Goal: Contribute content

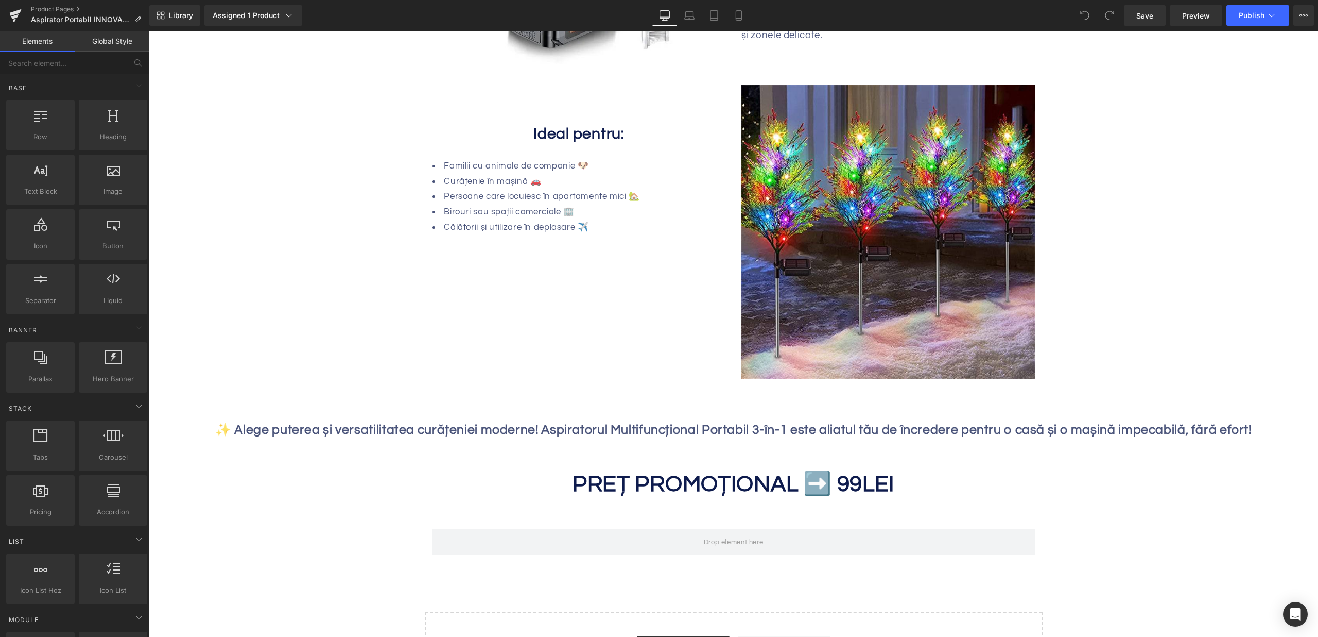
scroll to position [1124, 0]
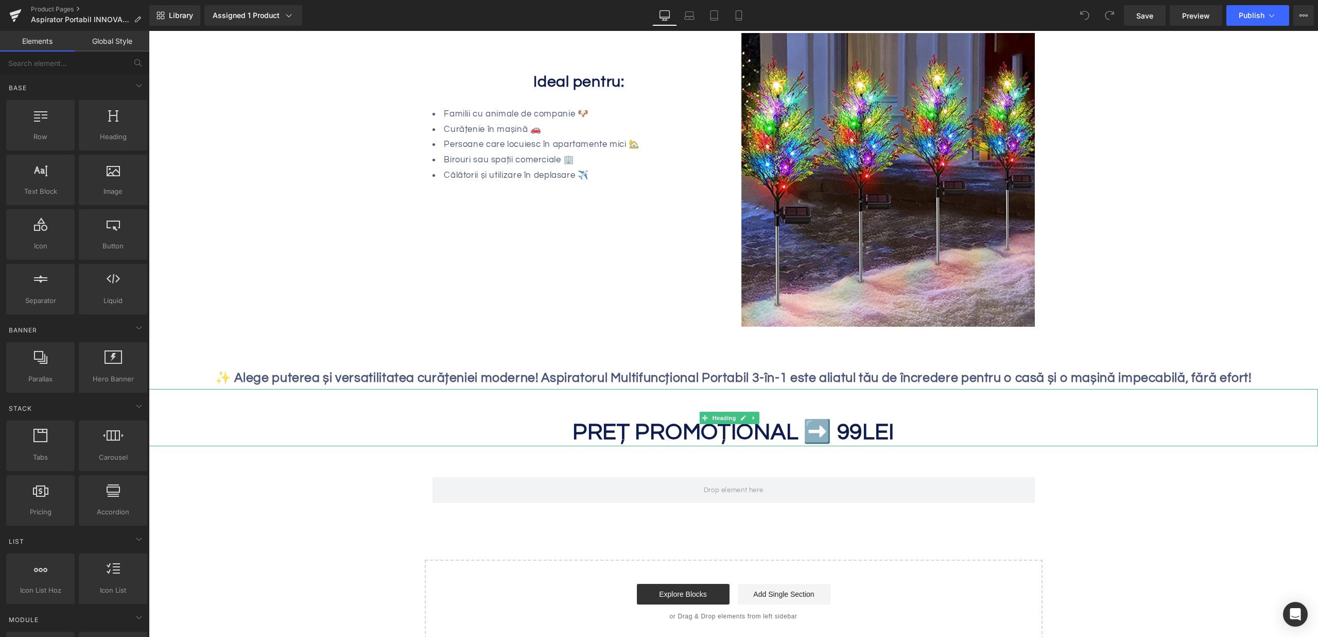
click at [843, 434] on strong "PREȚ PROMOȚIONAL ➡️ 99" at bounding box center [718, 431] width 290 height 23
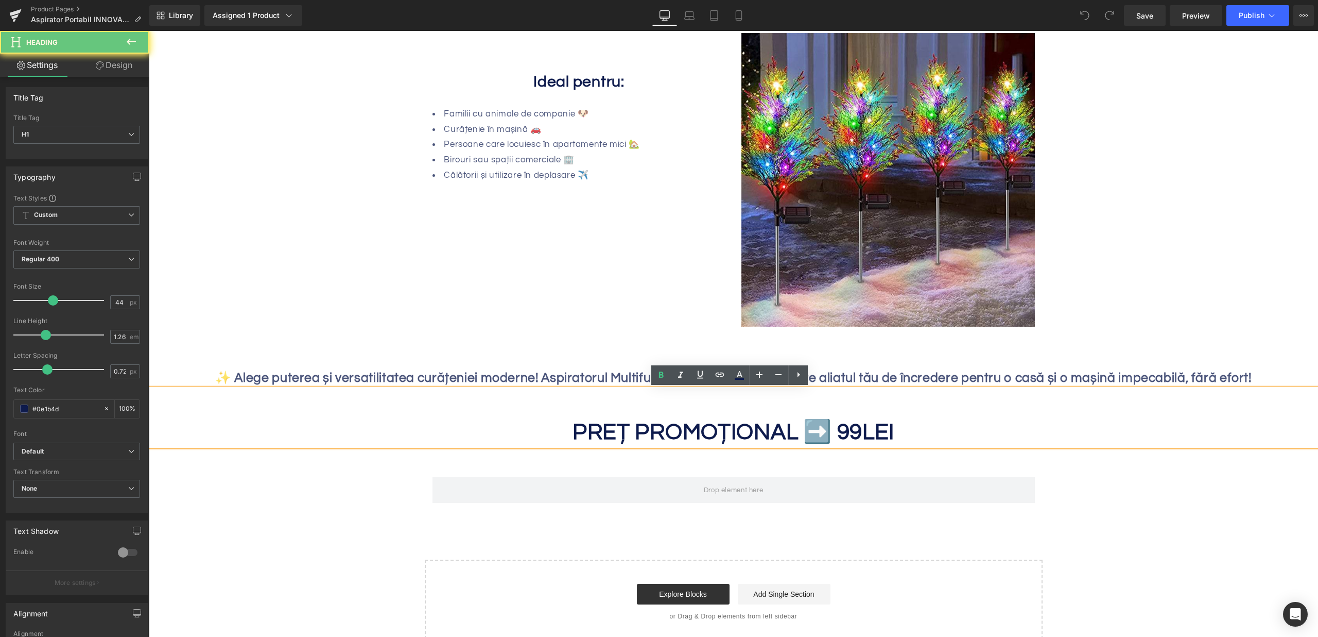
click at [837, 435] on strong "PREȚ PROMOȚIONAL ➡️ 99" at bounding box center [718, 431] width 290 height 23
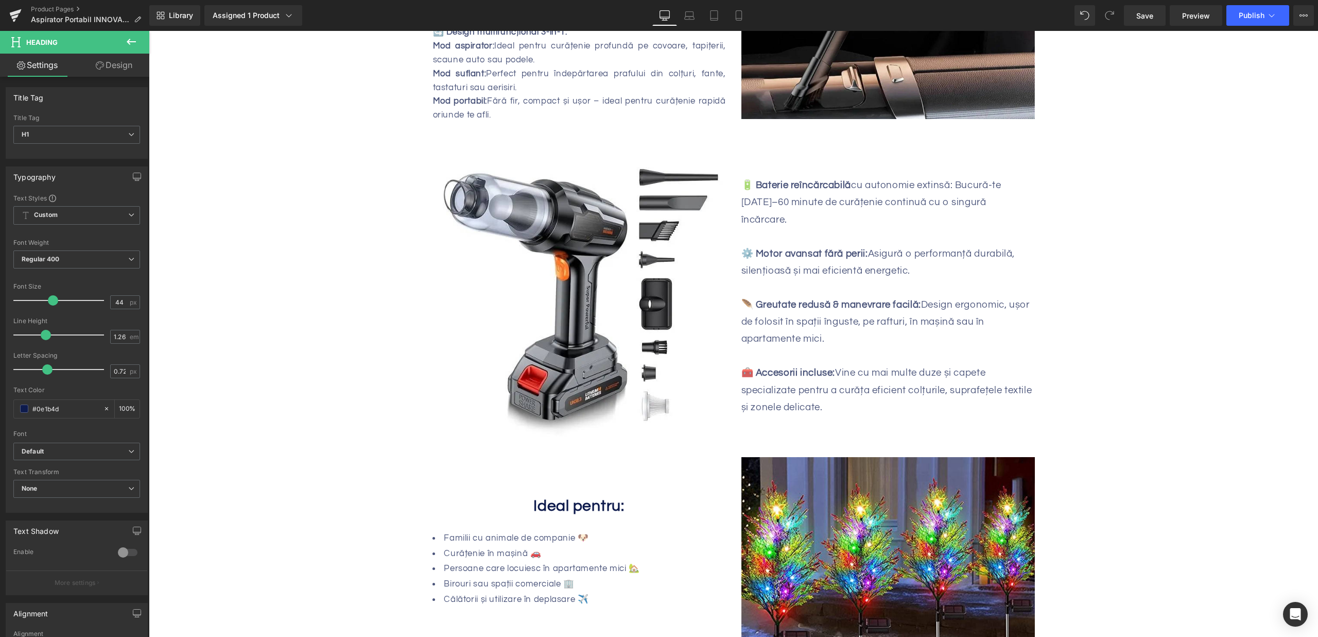
scroll to position [875, 0]
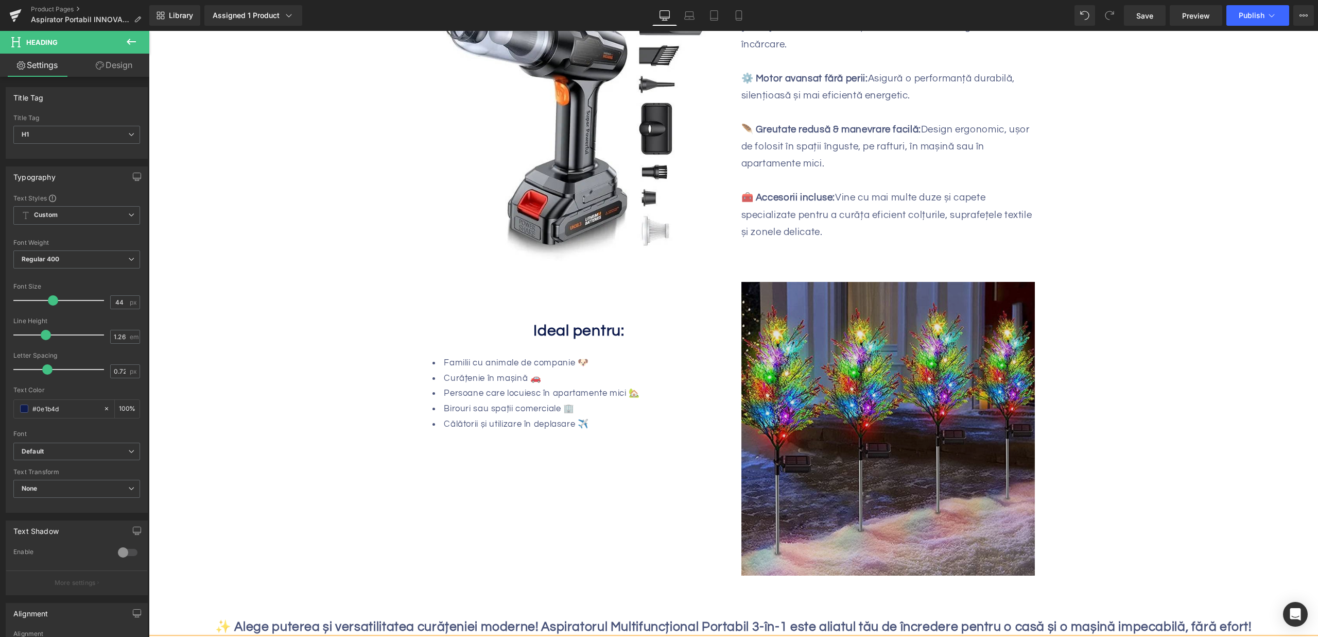
click at [862, 341] on img at bounding box center [889, 429] width 294 height 294
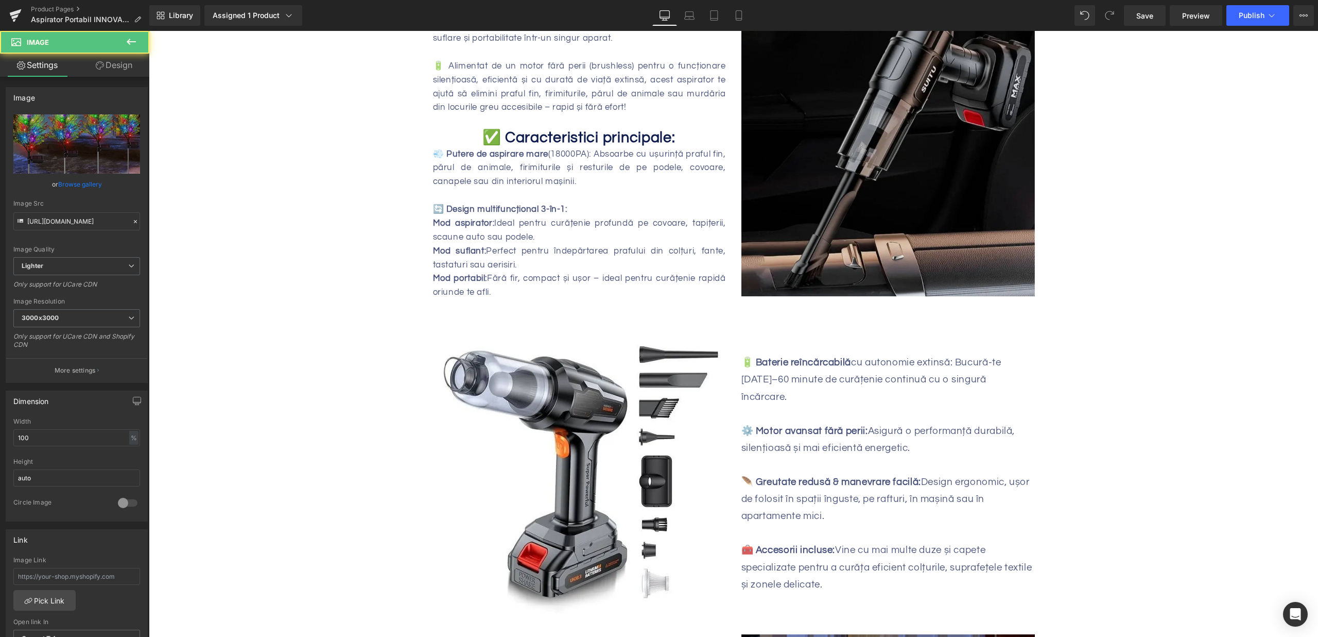
scroll to position [487, 0]
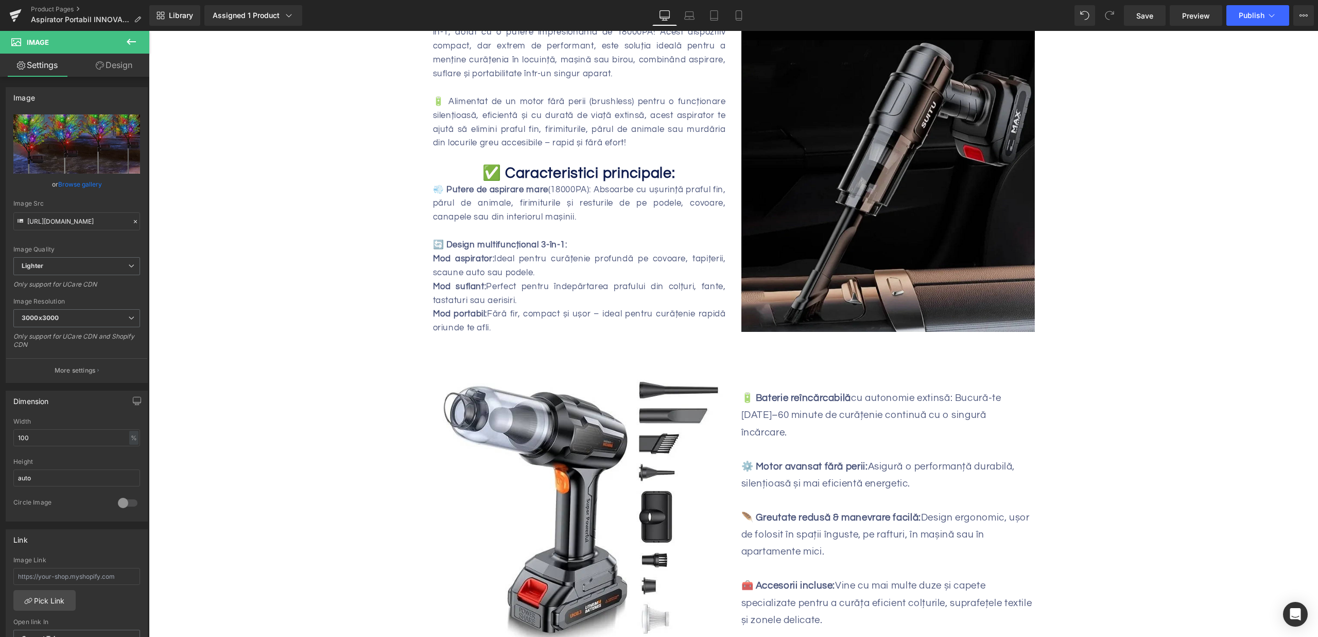
click at [930, 208] on img at bounding box center [889, 172] width 294 height 320
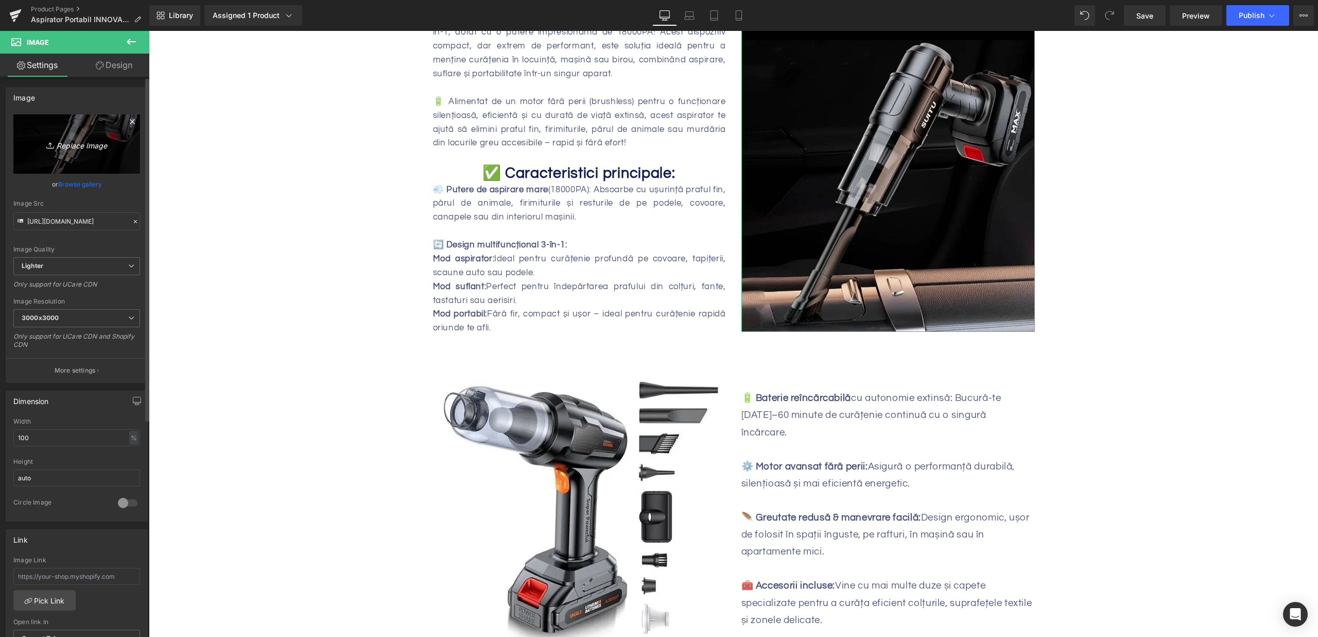
click at [82, 134] on link "Replace Image" at bounding box center [76, 143] width 127 height 59
click at [66, 125] on link "Replace Image" at bounding box center [76, 143] width 127 height 59
type input "C:\fakepath\aspirator-portabil-titan-3-in-1-18000pa-reincarcabil-suflare-absorb…"
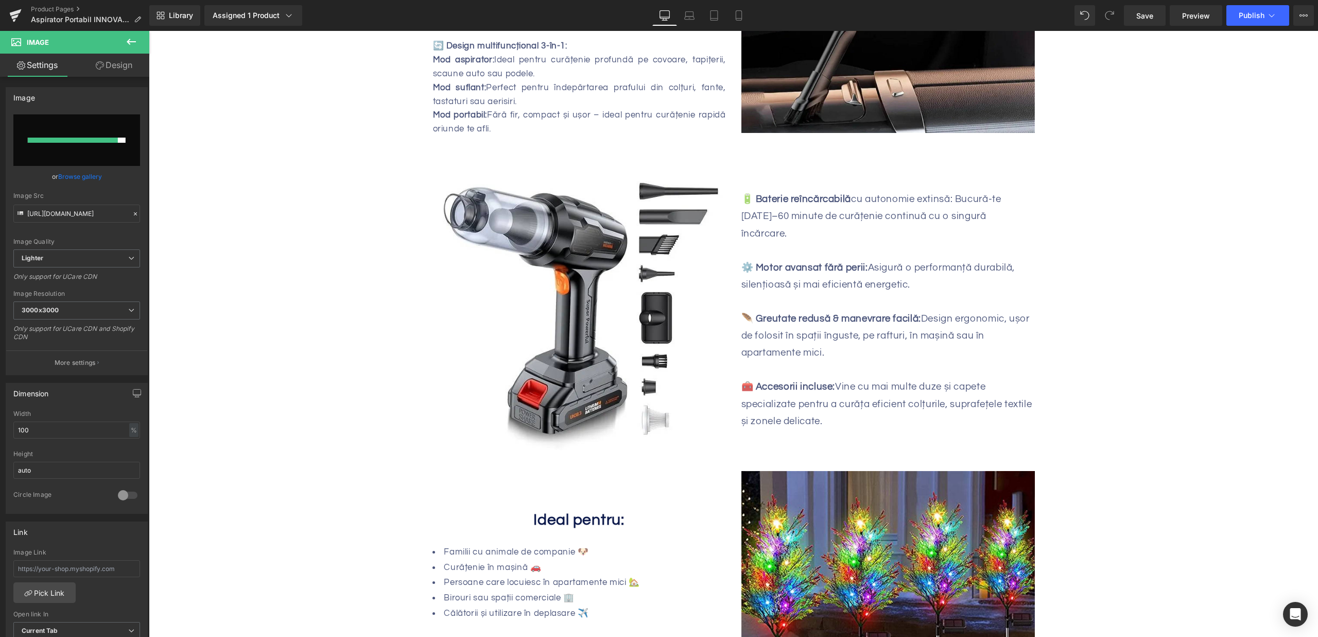
scroll to position [758, 0]
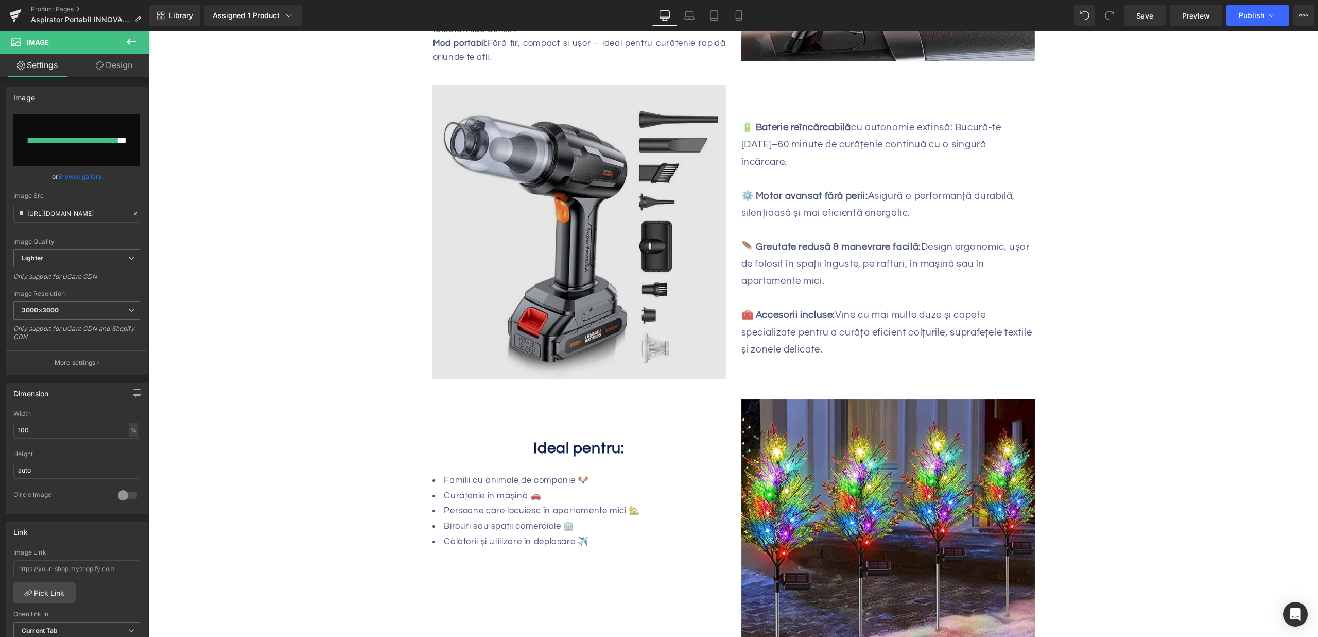
click at [590, 256] on img at bounding box center [580, 232] width 294 height 294
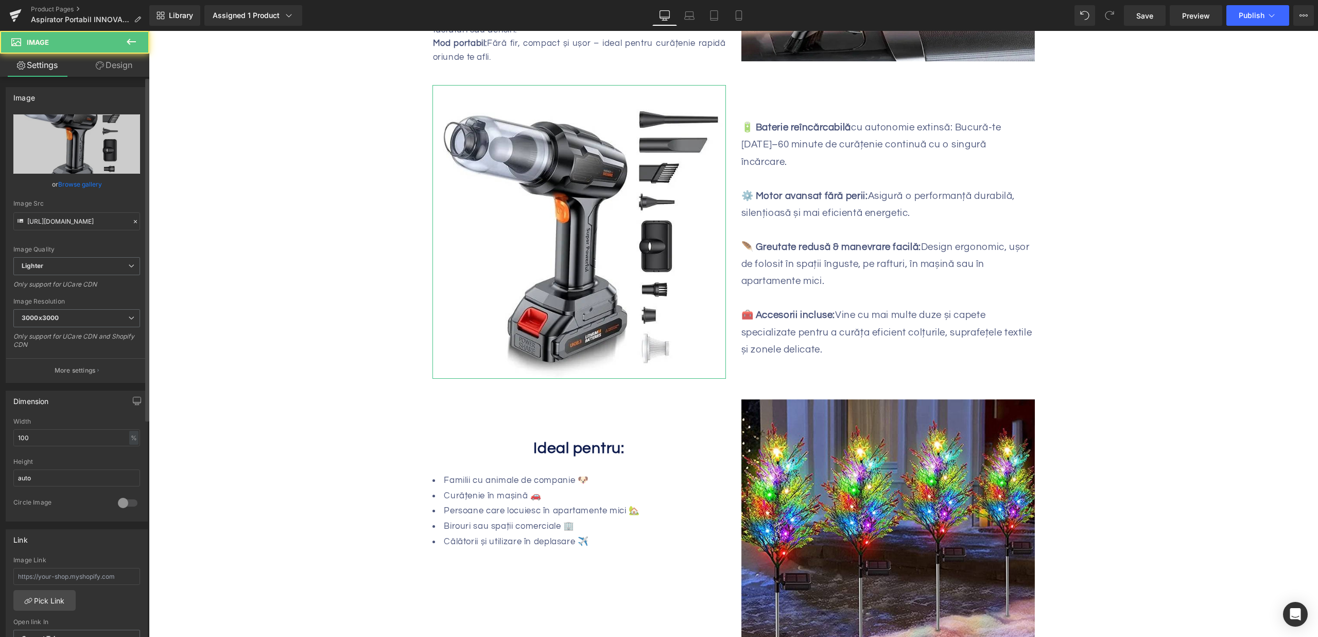
click at [82, 182] on link "Browse gallery" at bounding box center [80, 184] width 44 height 18
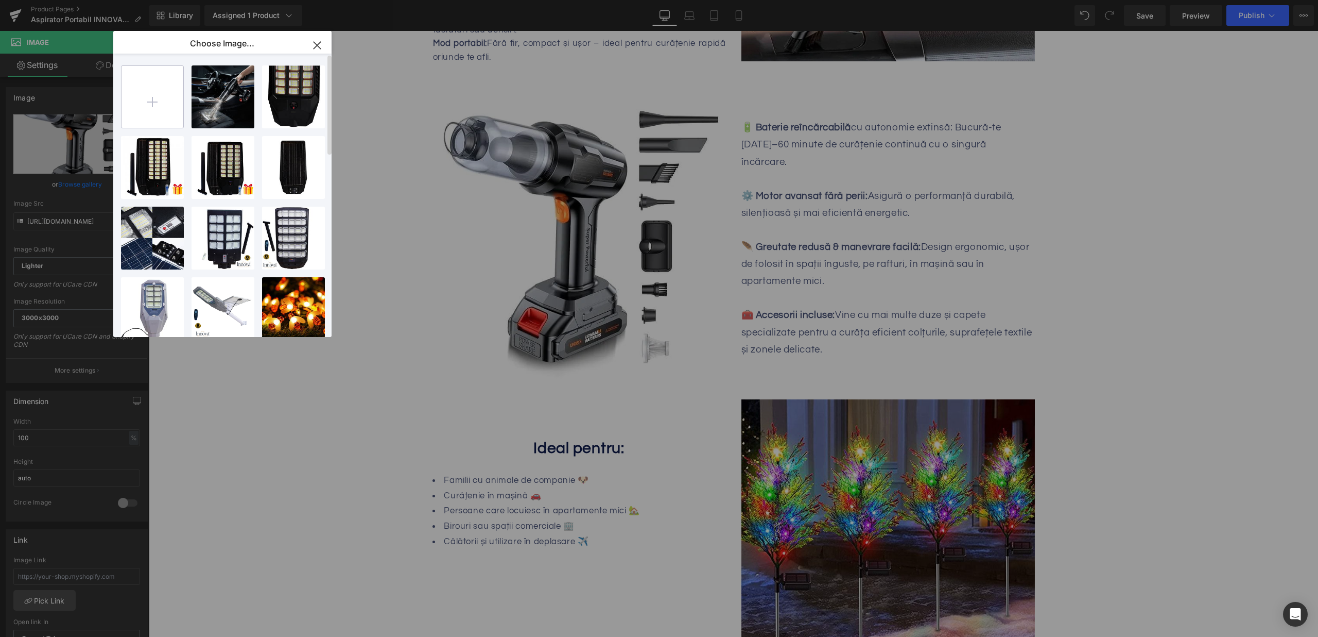
click at [164, 89] on input "file" at bounding box center [153, 97] width 62 height 62
type input "C:\fakepath\aspirator-portabil-titan-3-in-1-18000pa-reincarcabil-suflare-absorb…"
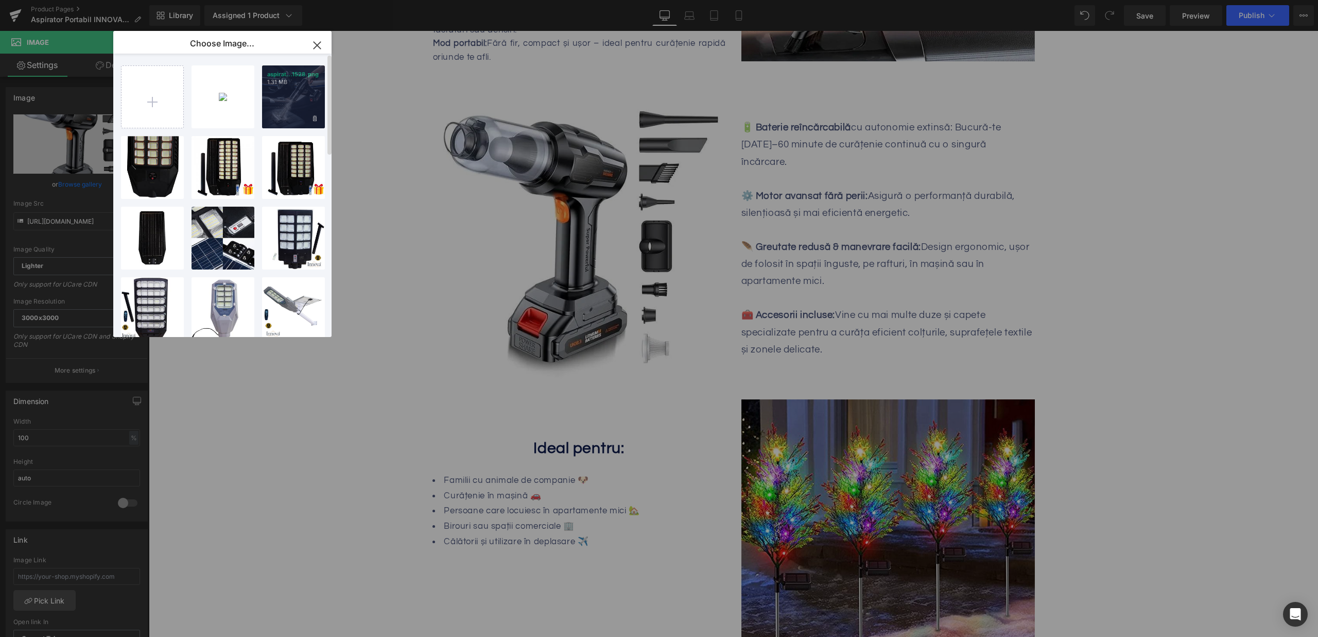
drag, startPoint x: 282, startPoint y: 97, endPoint x: 273, endPoint y: 117, distance: 22.1
click at [282, 97] on div "aspirat...1528.png 1.31 MB" at bounding box center [293, 96] width 63 height 63
type input "[URL][DOMAIN_NAME]"
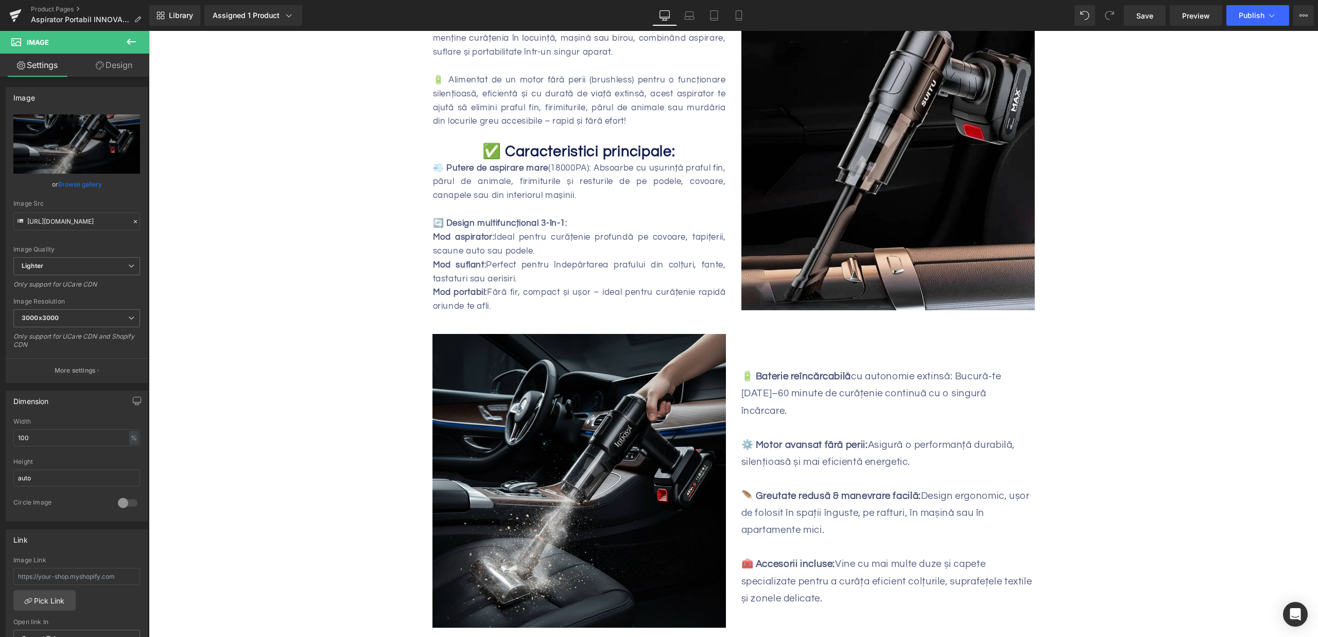
scroll to position [477, 0]
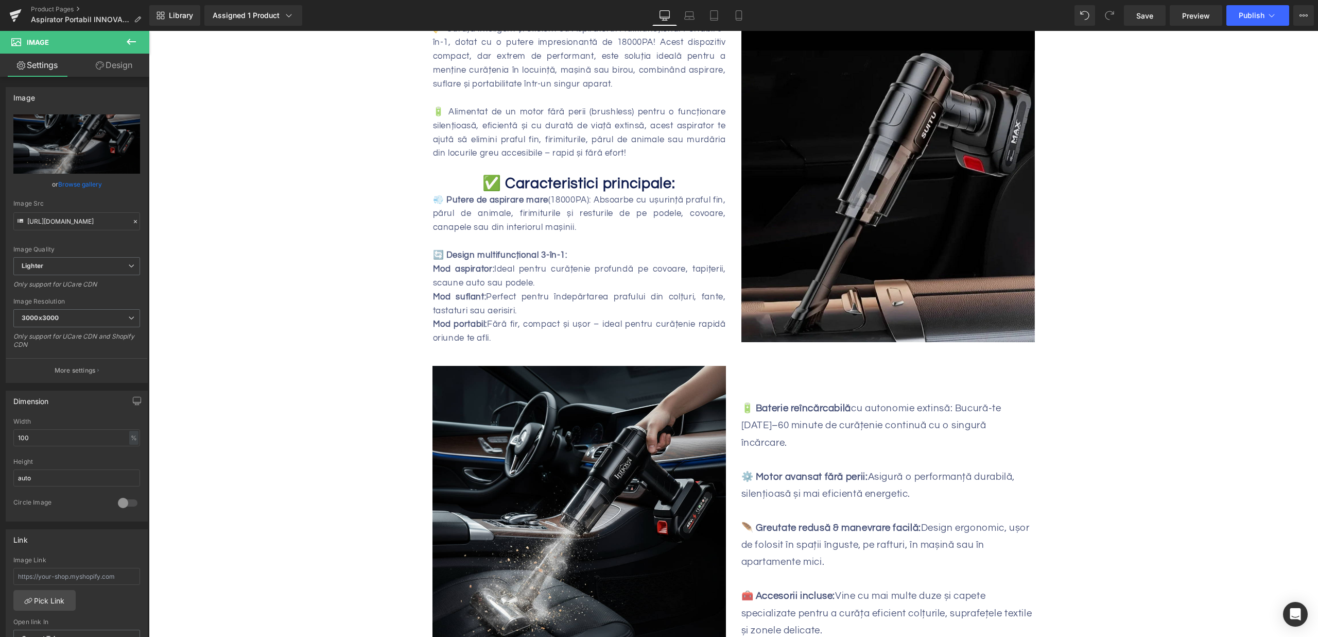
click at [916, 226] on img at bounding box center [889, 182] width 294 height 320
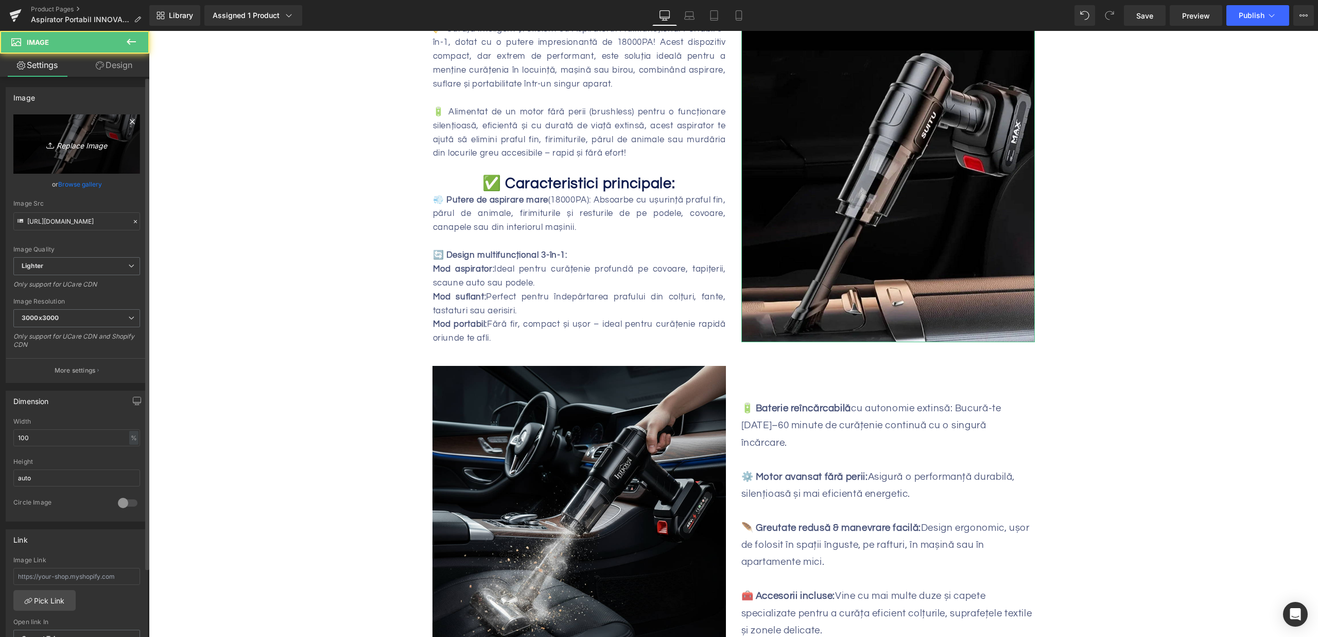
click at [90, 149] on icon "Replace Image" at bounding box center [77, 144] width 82 height 13
click at [91, 183] on link "Browse gallery" at bounding box center [80, 184] width 44 height 18
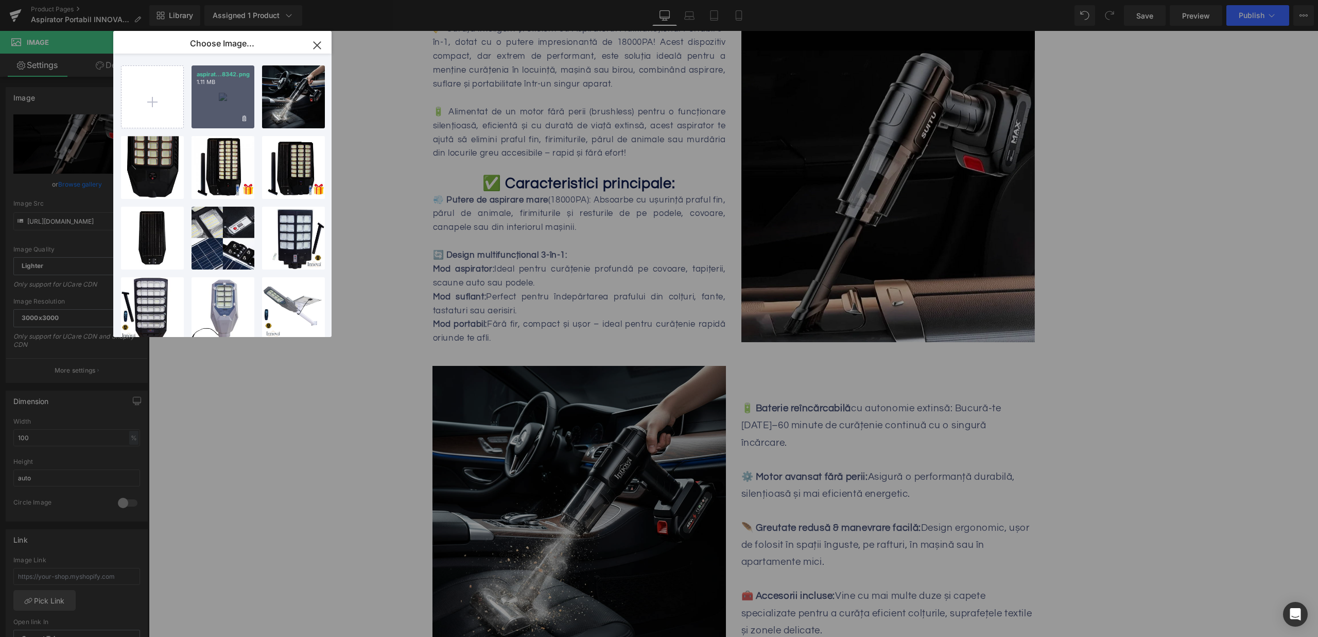
click at [213, 111] on div "aspirat...8342.png 1.11 MB" at bounding box center [223, 96] width 63 height 63
type input "[URL][DOMAIN_NAME]"
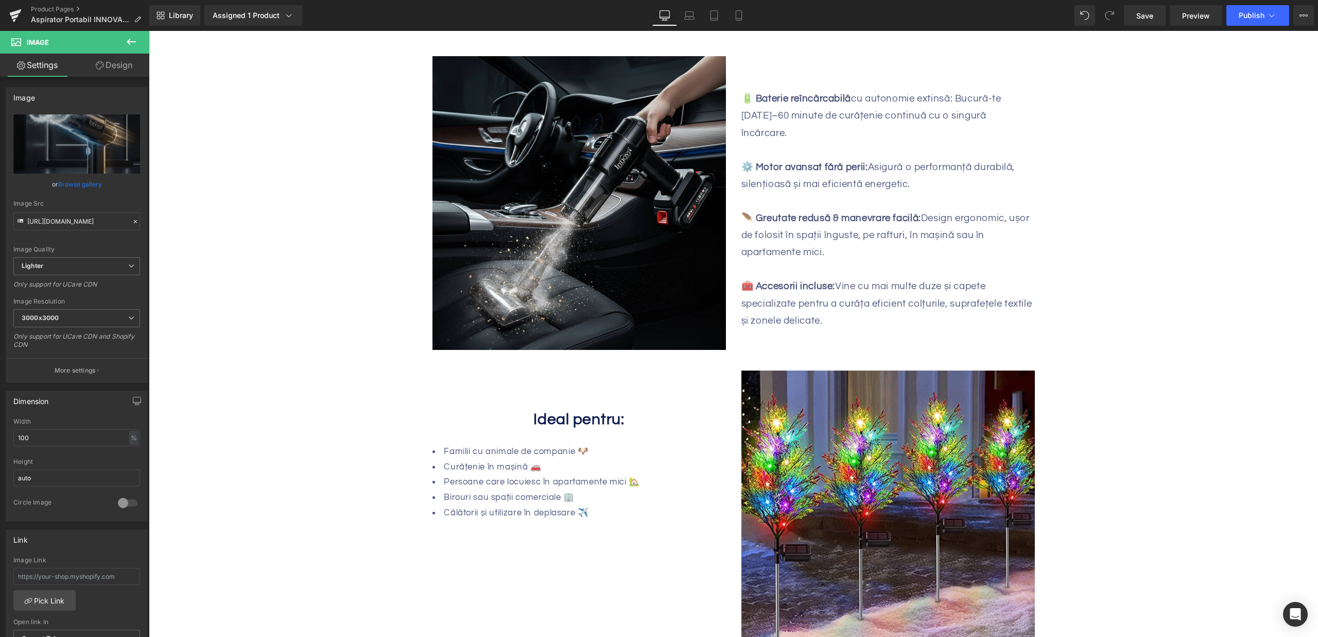
scroll to position [977, 0]
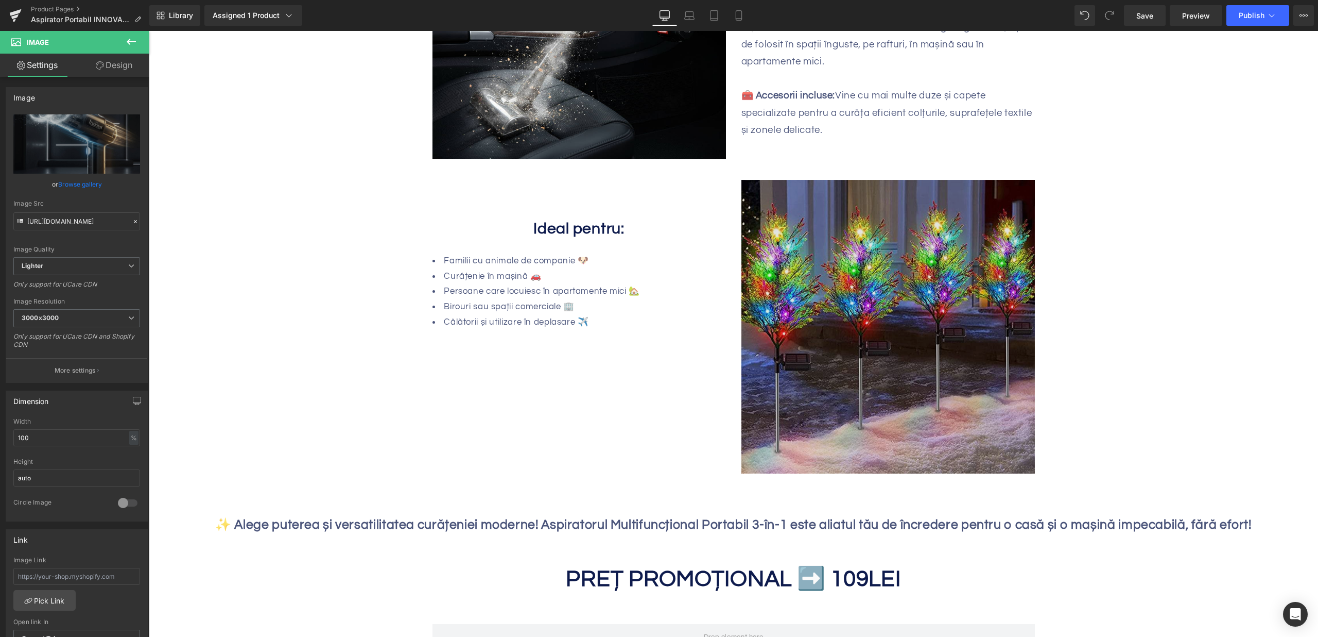
click at [910, 309] on img at bounding box center [889, 327] width 294 height 294
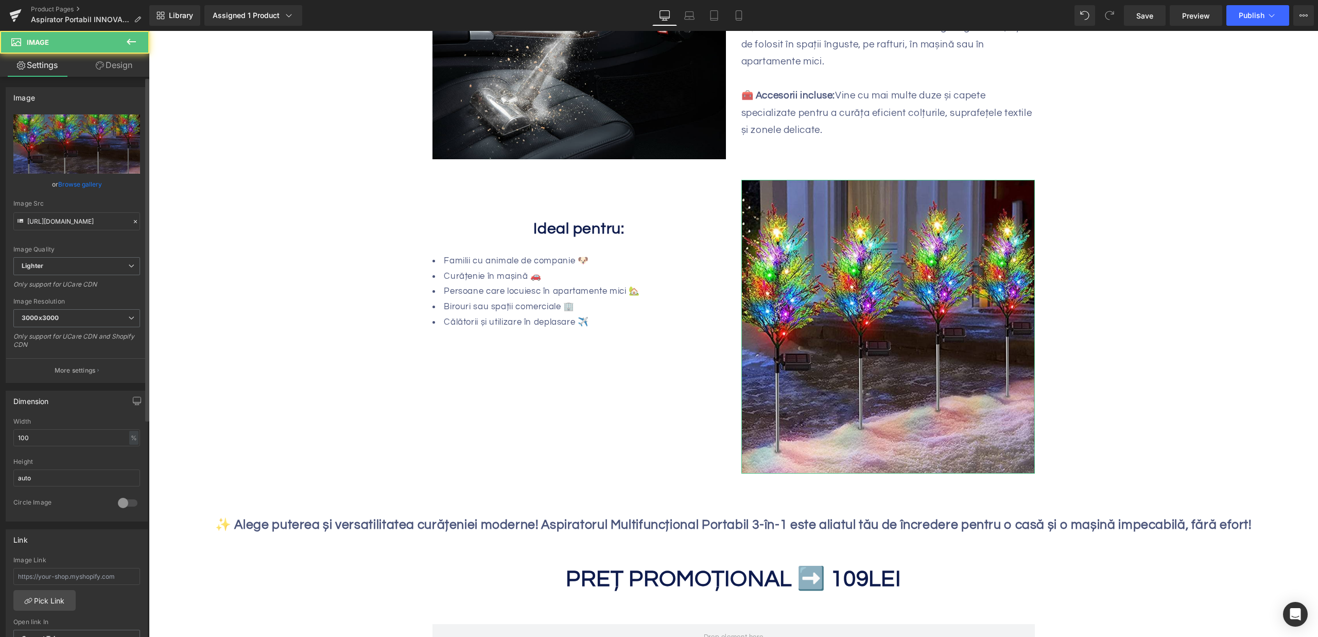
click at [58, 182] on link "Browse gallery" at bounding box center [80, 184] width 44 height 18
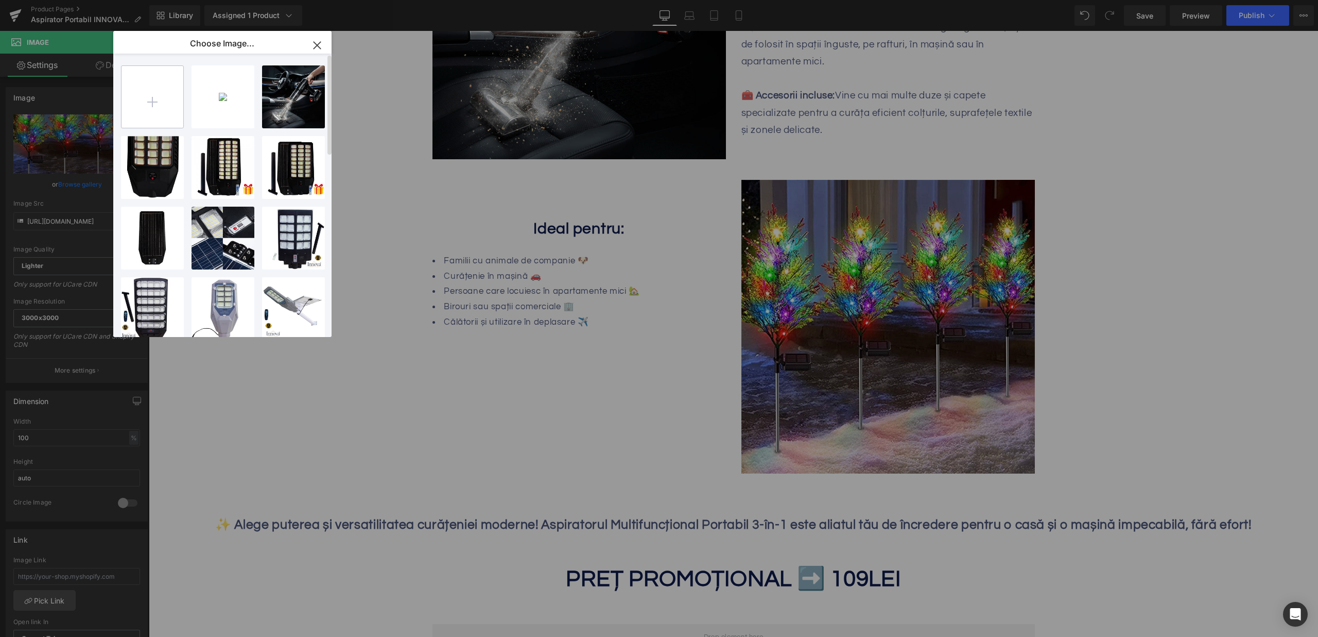
click at [168, 108] on input "file" at bounding box center [153, 97] width 62 height 62
type input "C:\fakepath\aspirator-portabil-titan-3-in-1-18000pa-reincarcabil-suflare-absorb…"
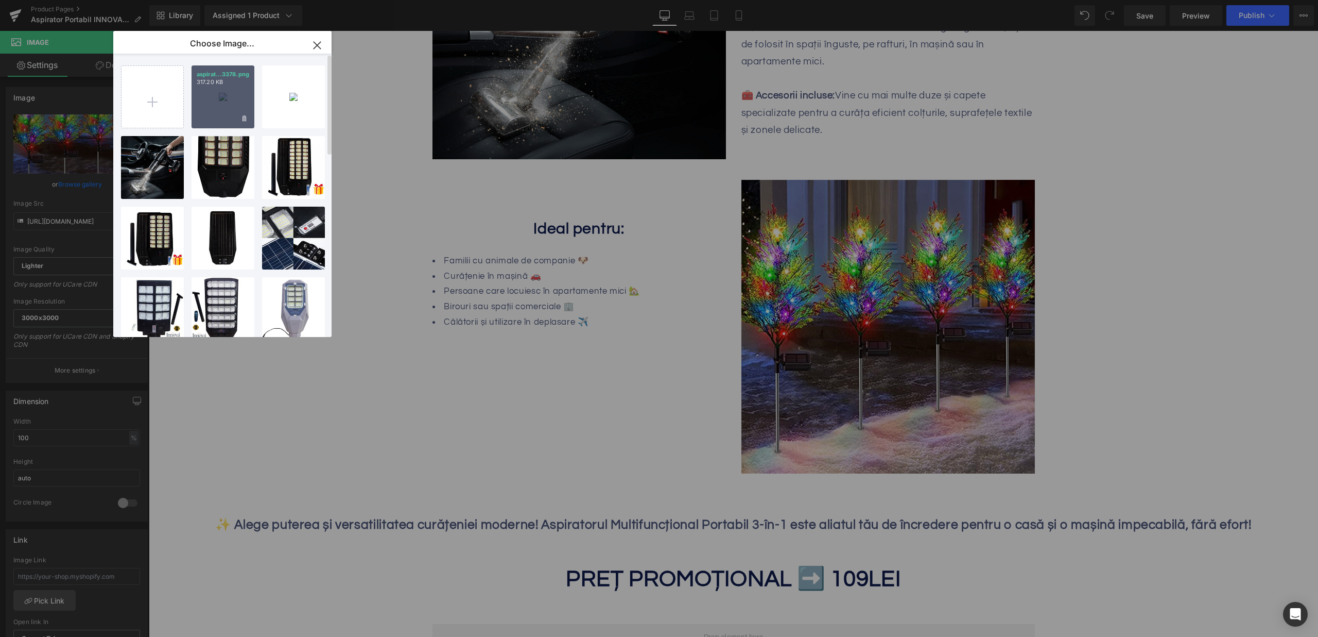
click at [225, 94] on div "aspirat...3378.png 317.20 KB" at bounding box center [223, 96] width 63 height 63
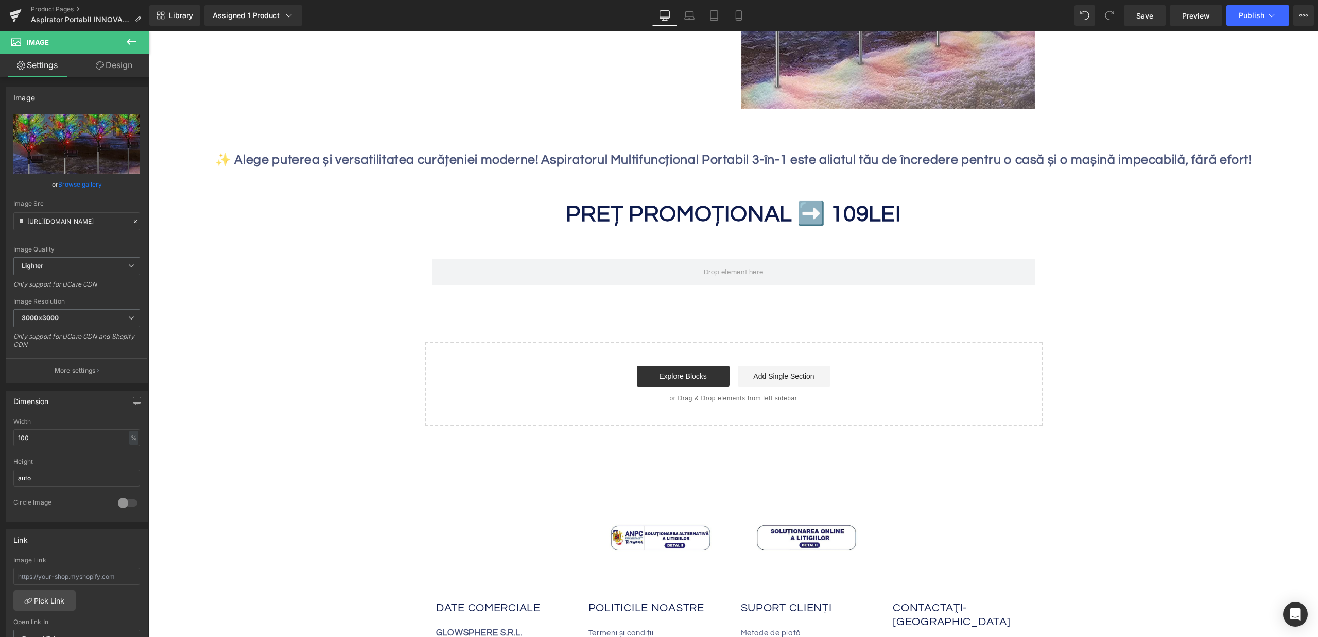
scroll to position [1341, 0]
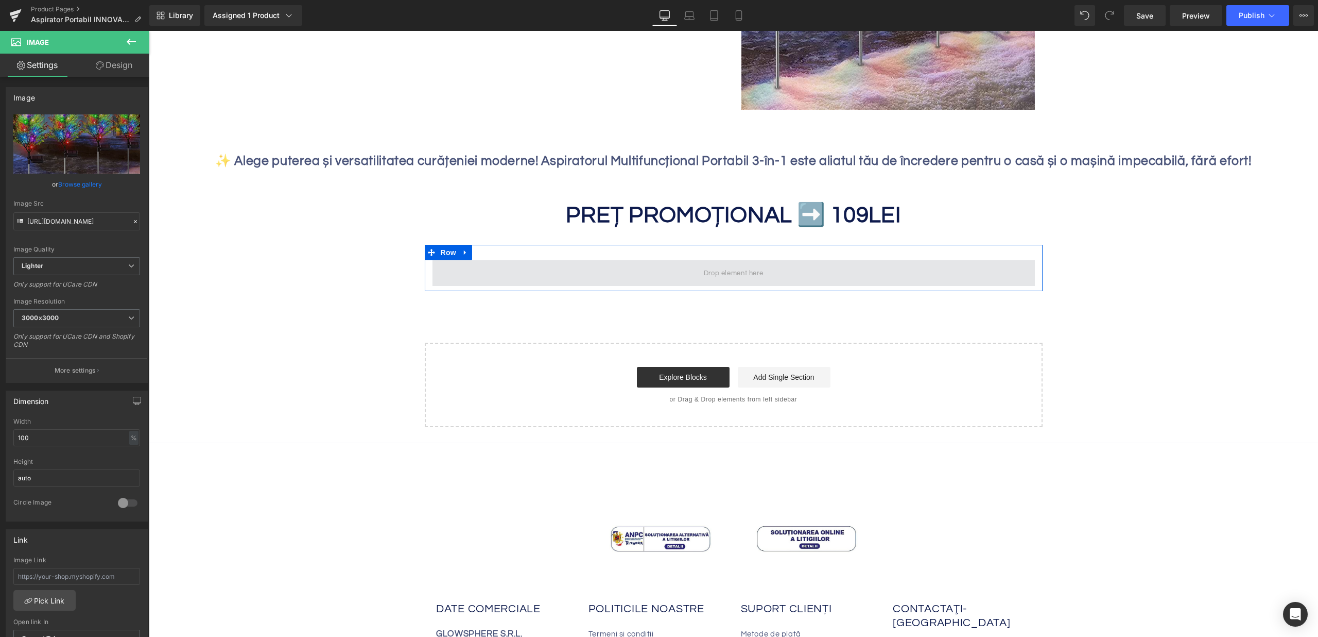
click at [589, 267] on span at bounding box center [734, 273] width 603 height 26
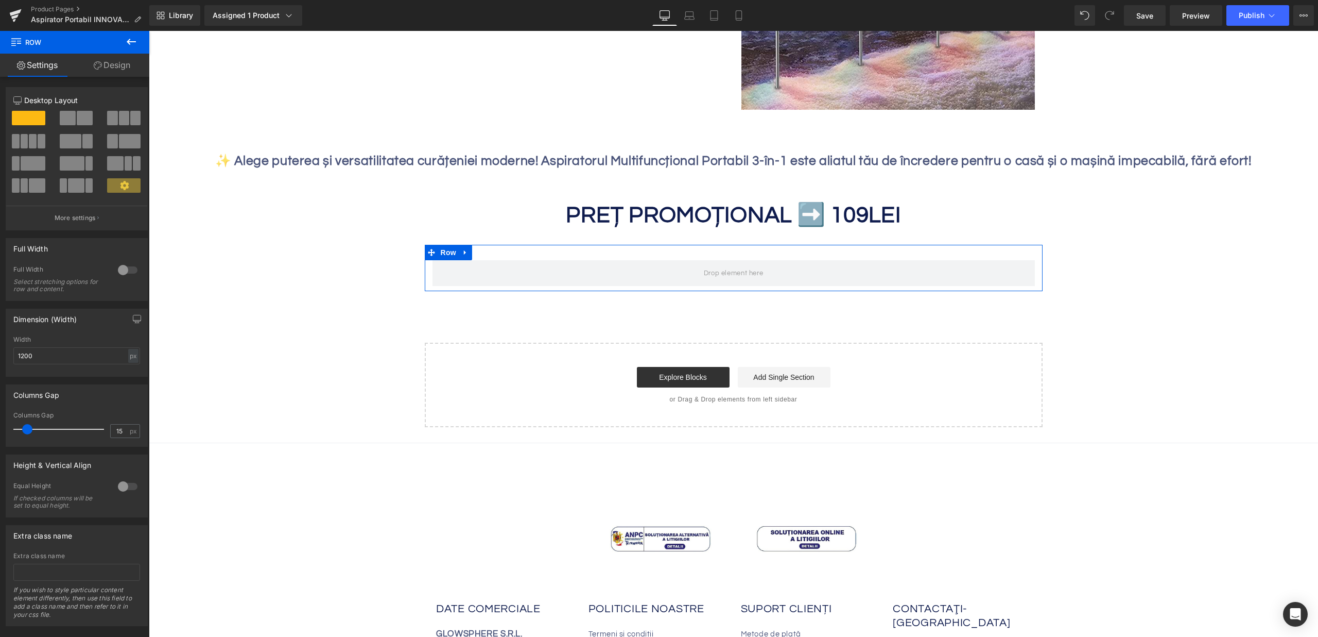
scroll to position [4, 0]
click at [123, 43] on button at bounding box center [131, 42] width 36 height 23
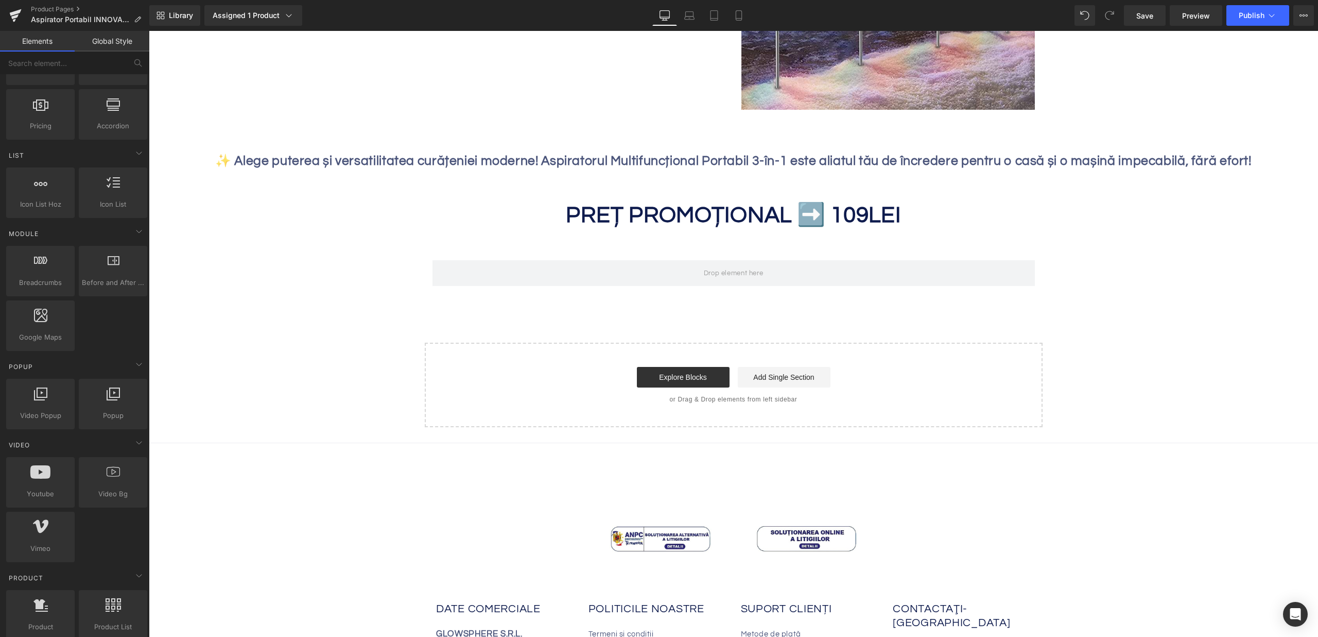
scroll to position [536, 0]
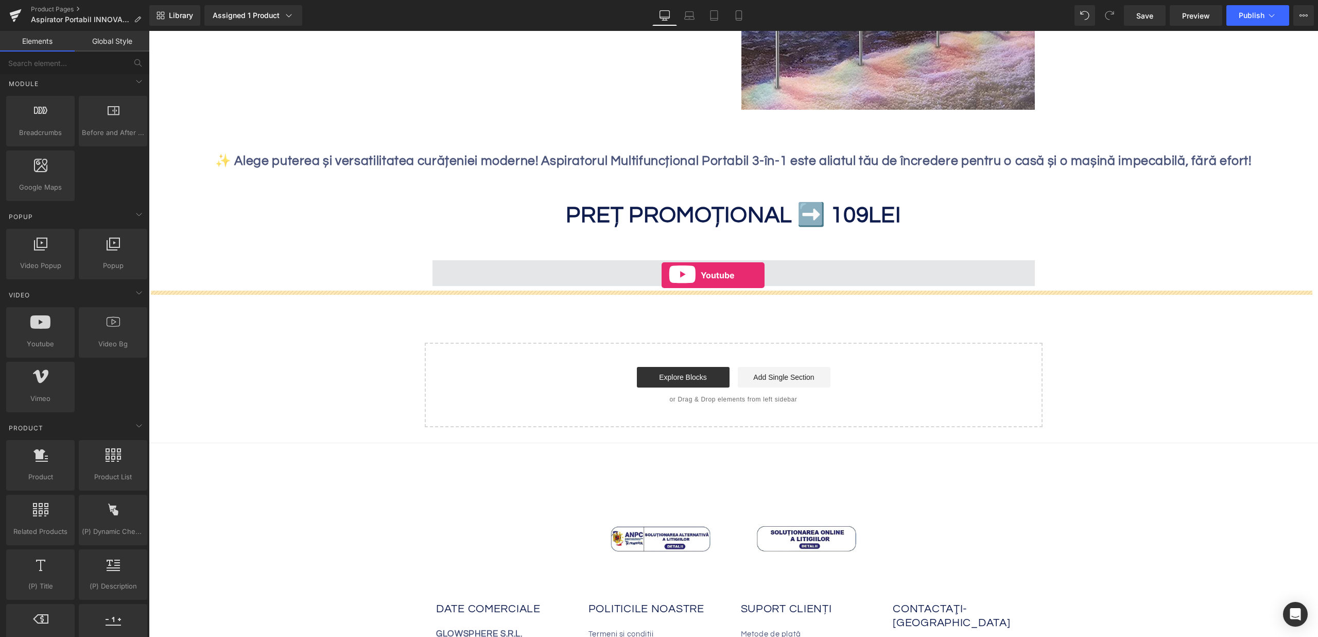
drag, startPoint x: 241, startPoint y: 370, endPoint x: 662, endPoint y: 275, distance: 431.8
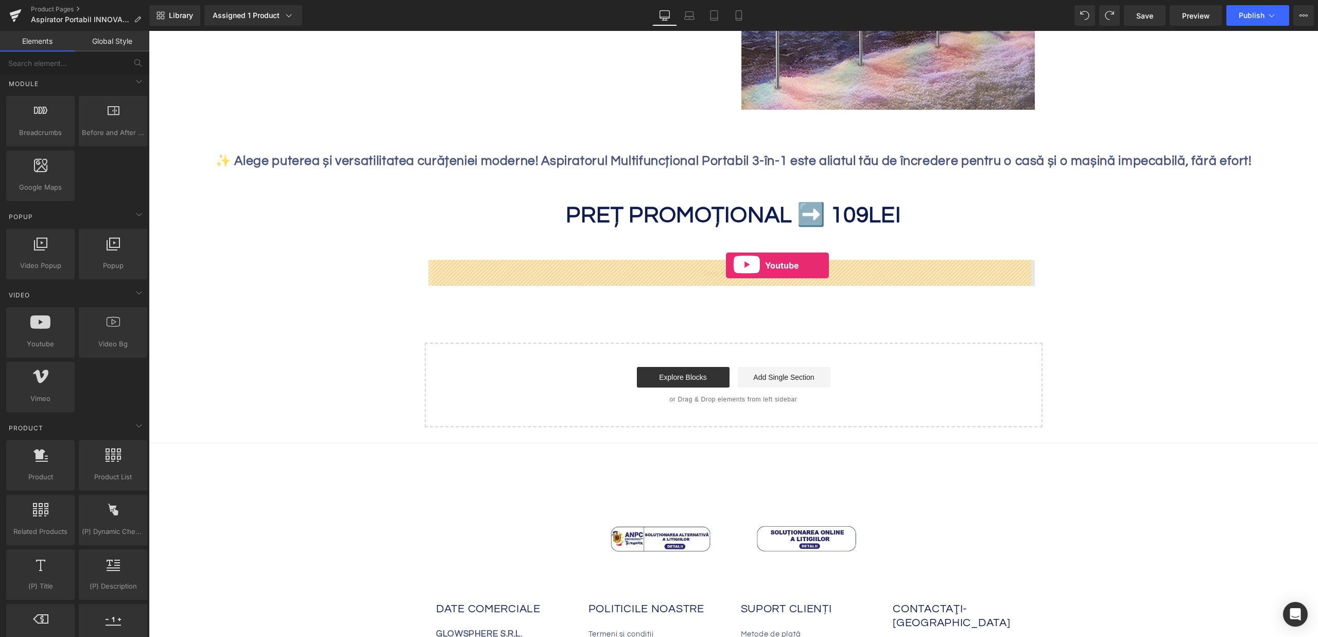
drag, startPoint x: 200, startPoint y: 359, endPoint x: 726, endPoint y: 265, distance: 534.2
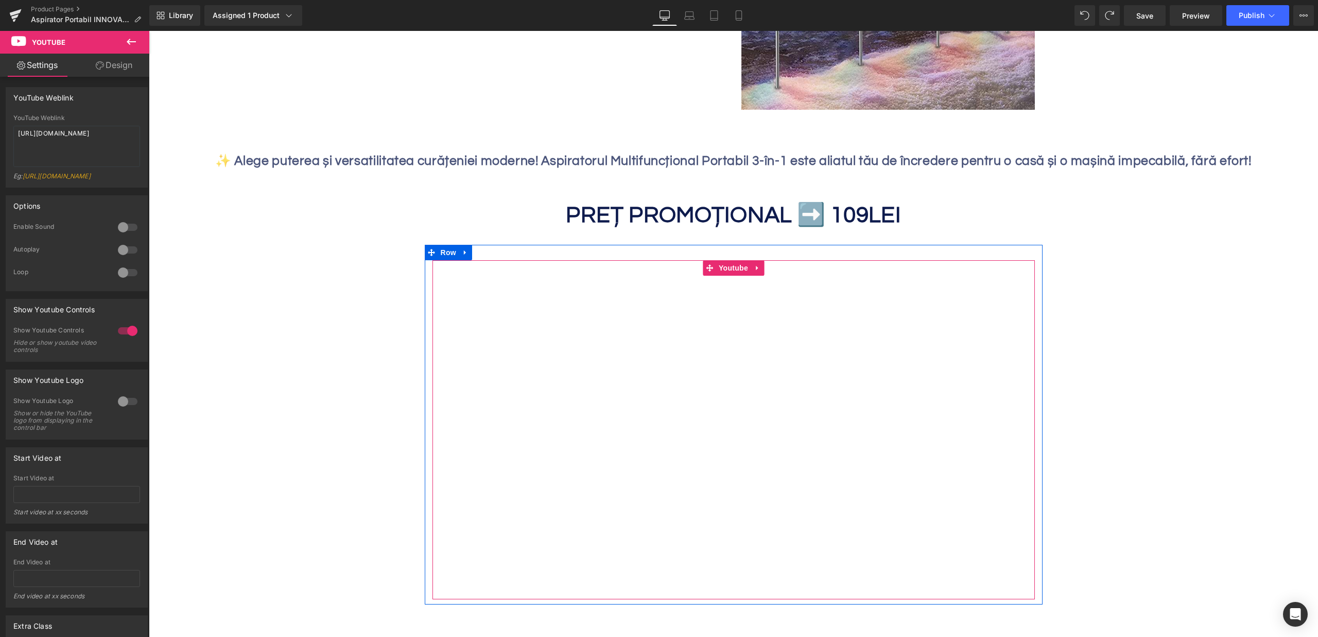
scroll to position [1355, 0]
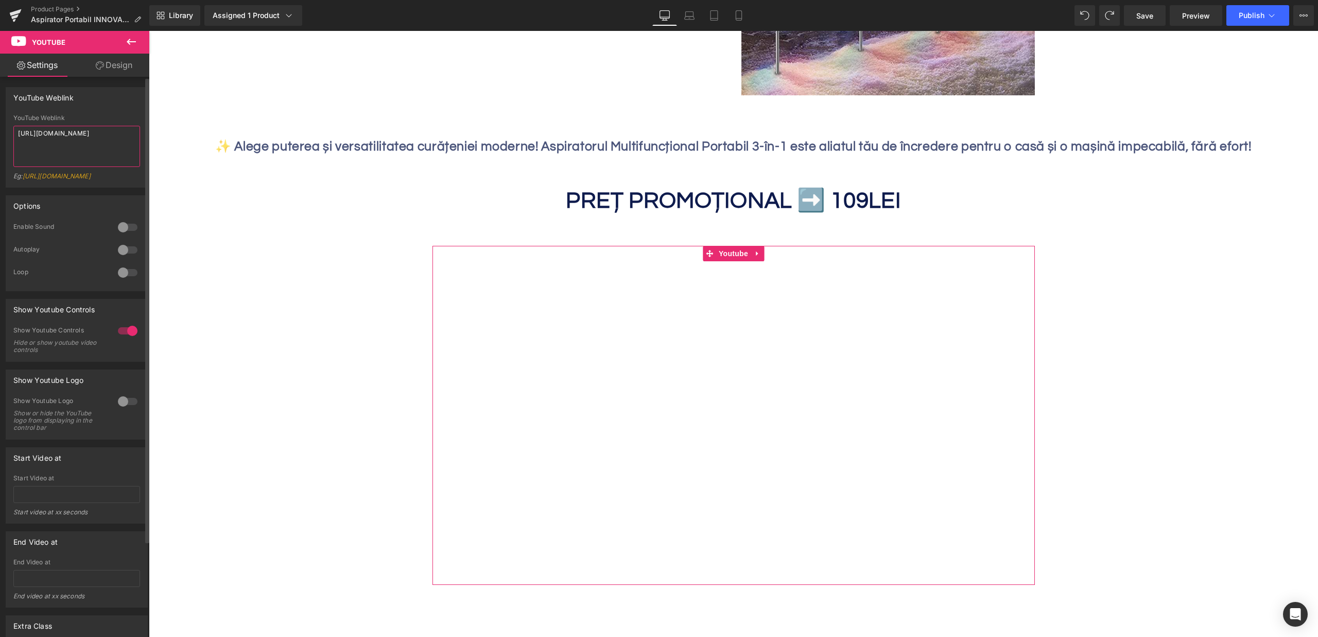
click at [73, 135] on textarea "[URL][DOMAIN_NAME]" at bounding box center [76, 146] width 127 height 41
paste textarea "Zzfs5tO4smQ&list=TLGGi9wgKi2RoXIwMjEwMjAyNQ"
type textarea "[URL][DOMAIN_NAME]"
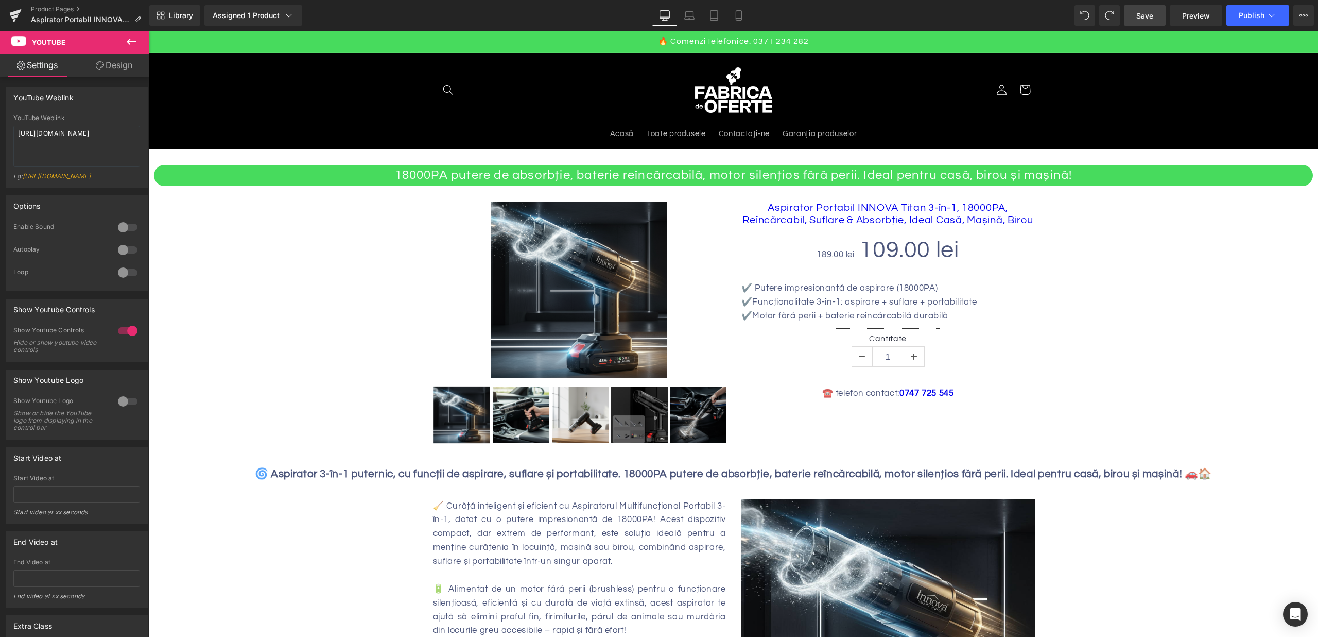
click at [1141, 17] on span "Save" at bounding box center [1145, 15] width 17 height 11
click at [1243, 21] on button "Publish" at bounding box center [1258, 15] width 63 height 21
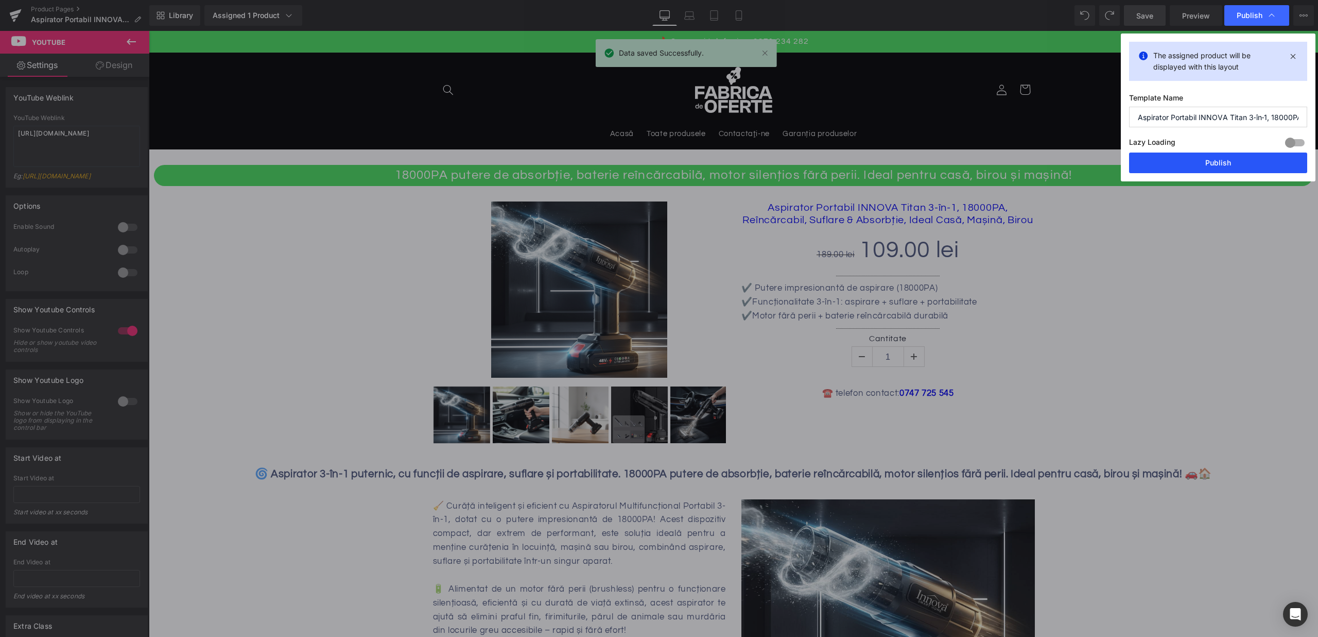
drag, startPoint x: 1191, startPoint y: 154, endPoint x: 1041, endPoint y: 123, distance: 153.1
click at [1191, 154] on button "Publish" at bounding box center [1218, 162] width 178 height 21
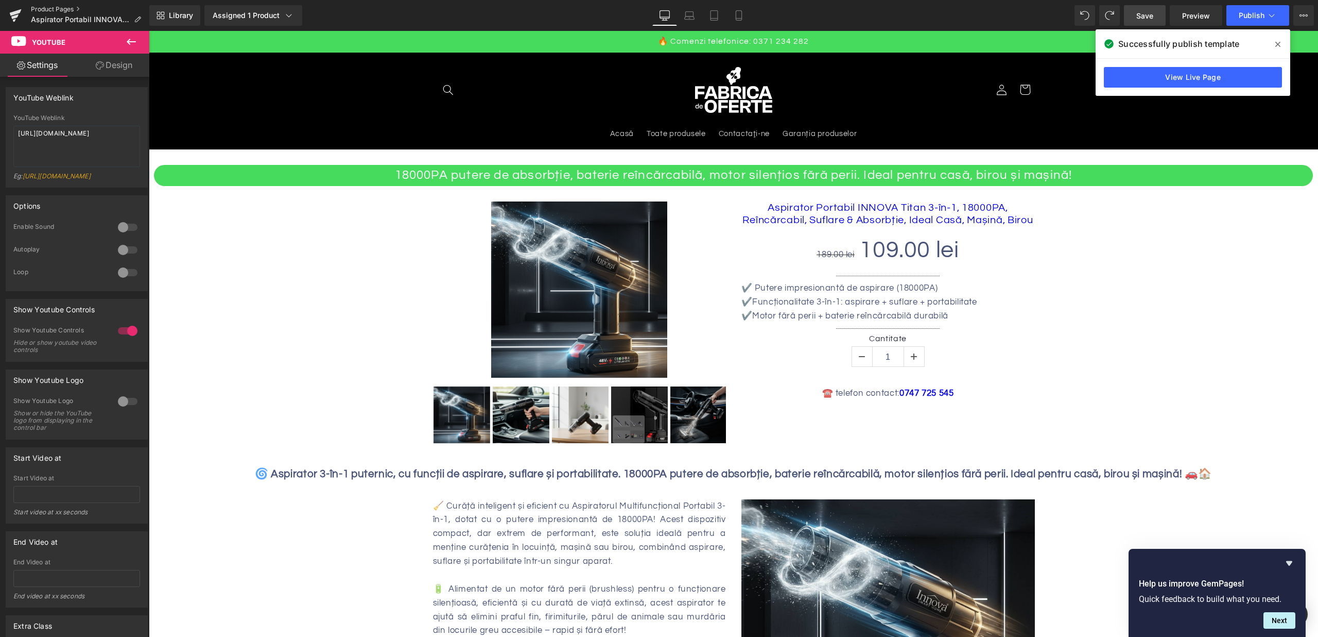
click at [53, 8] on link "Product Pages" at bounding box center [90, 9] width 118 height 8
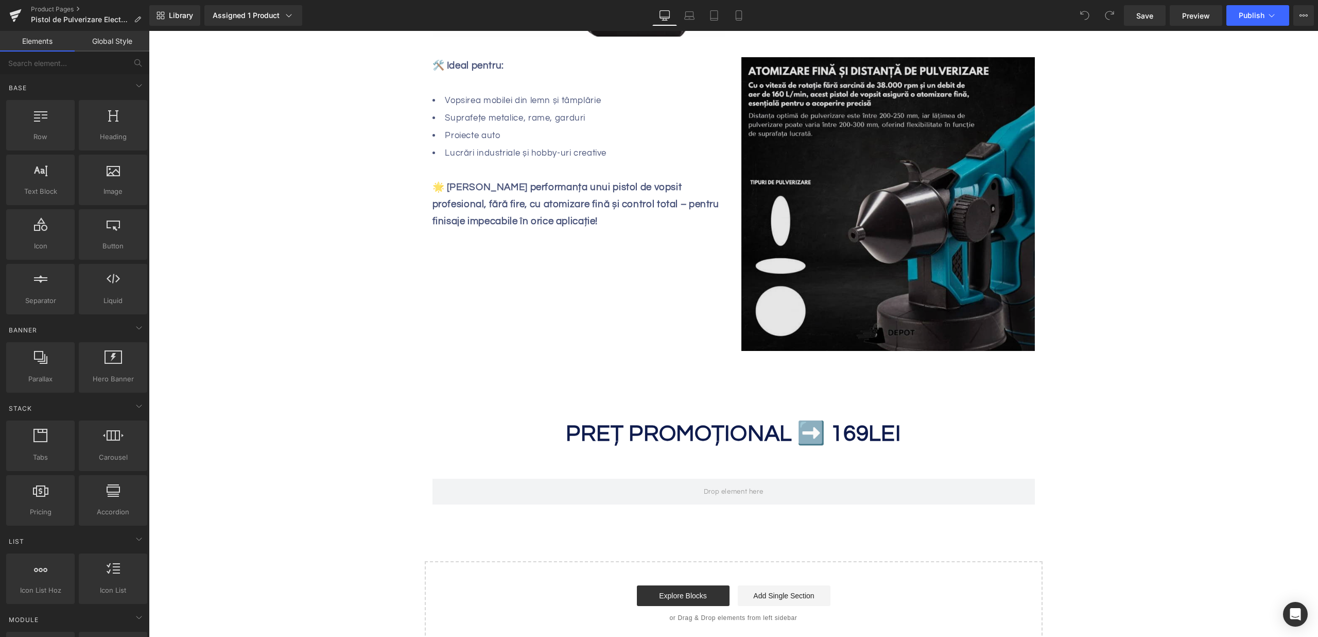
scroll to position [1289, 0]
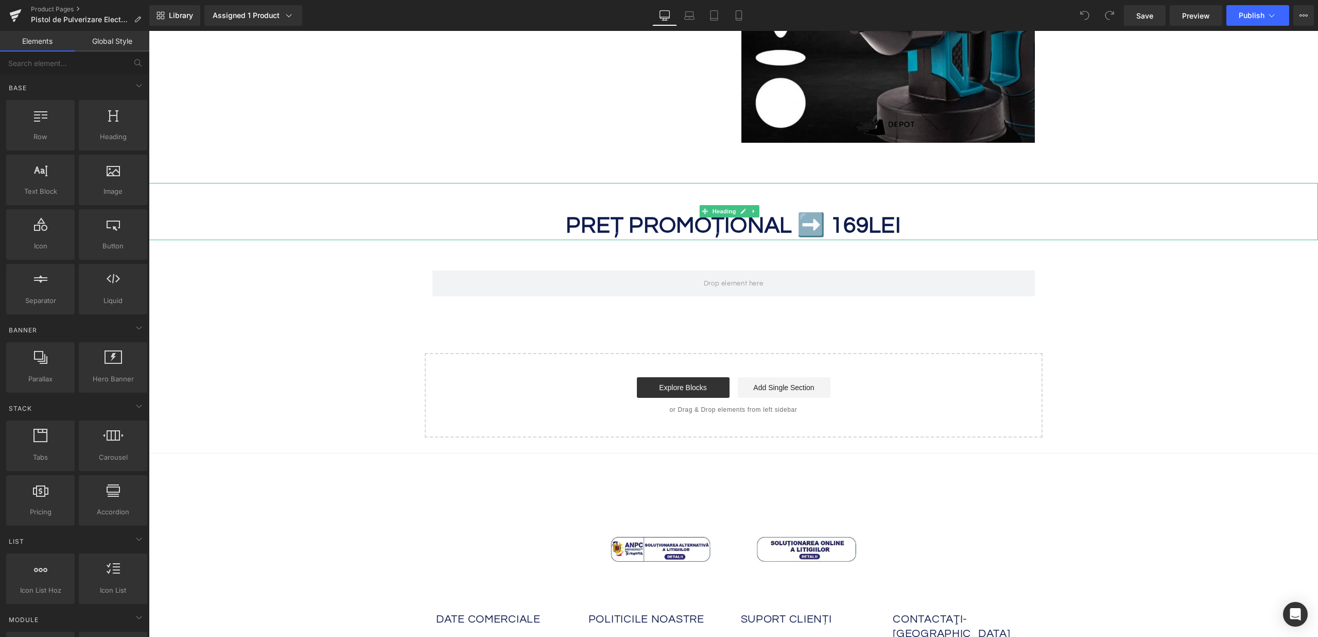
click at [853, 223] on strong "PREȚ PROMOȚIONAL ➡️ 169" at bounding box center [717, 225] width 303 height 23
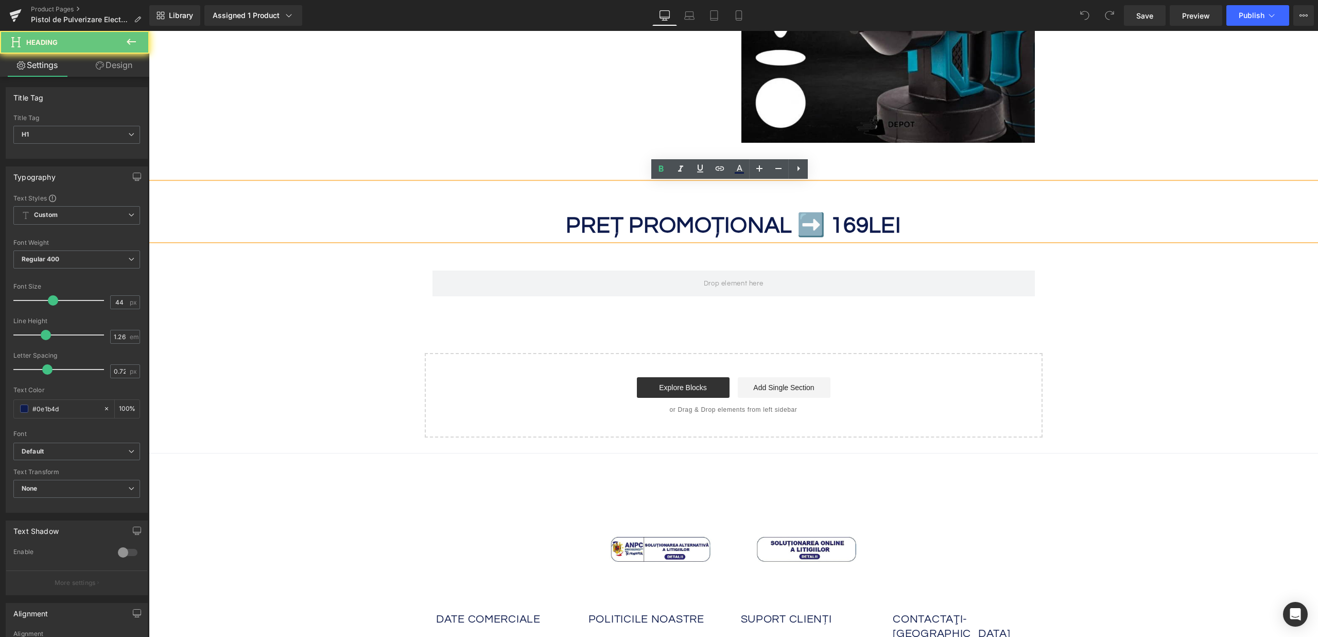
click at [849, 226] on strong "PREȚ PROMOȚIONAL ➡️ 169" at bounding box center [717, 225] width 303 height 23
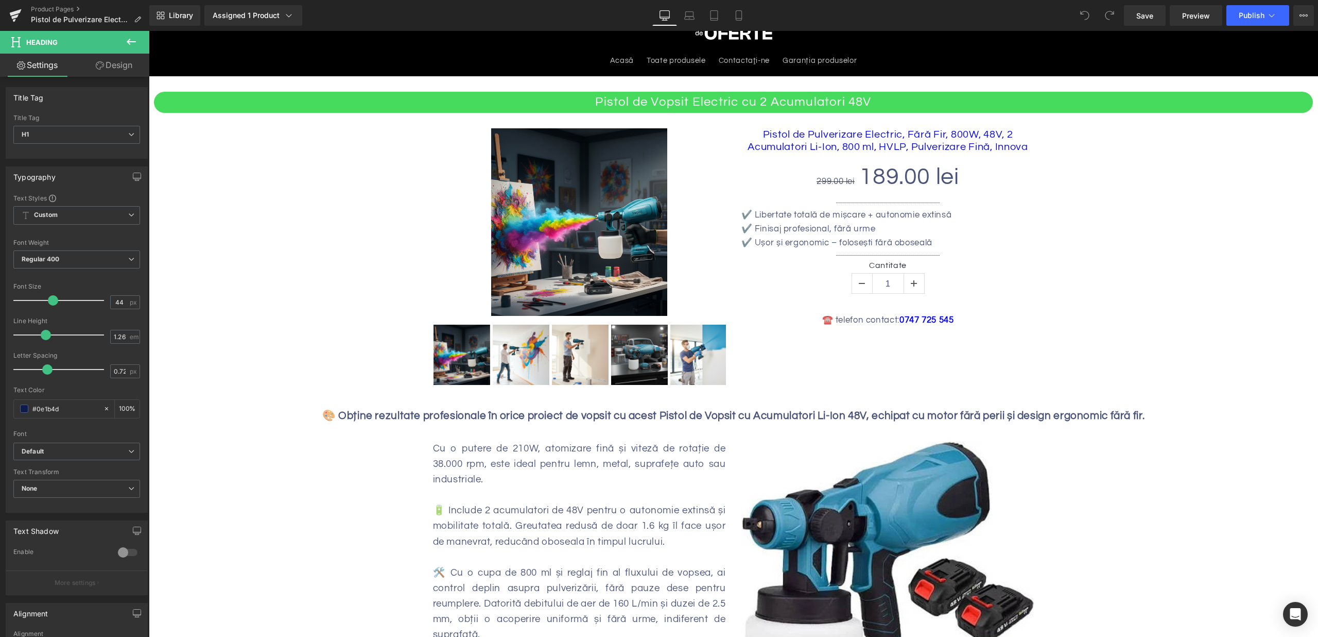
scroll to position [0, 0]
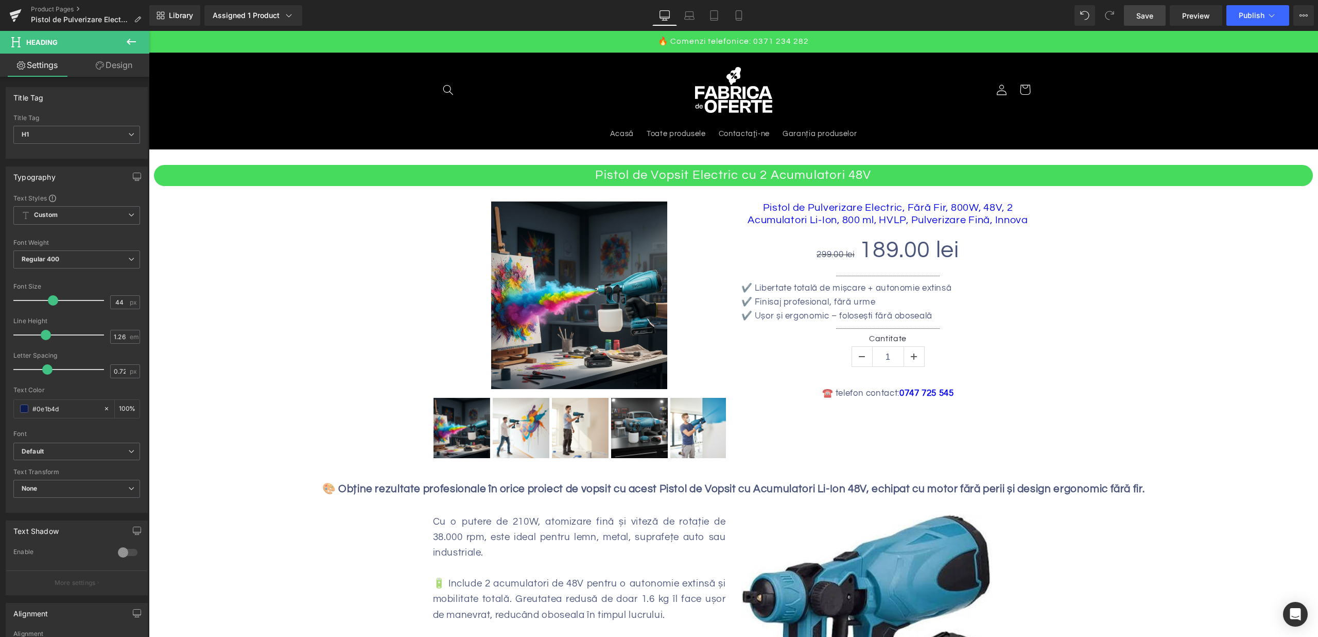
click at [1138, 8] on link "Save" at bounding box center [1145, 15] width 42 height 21
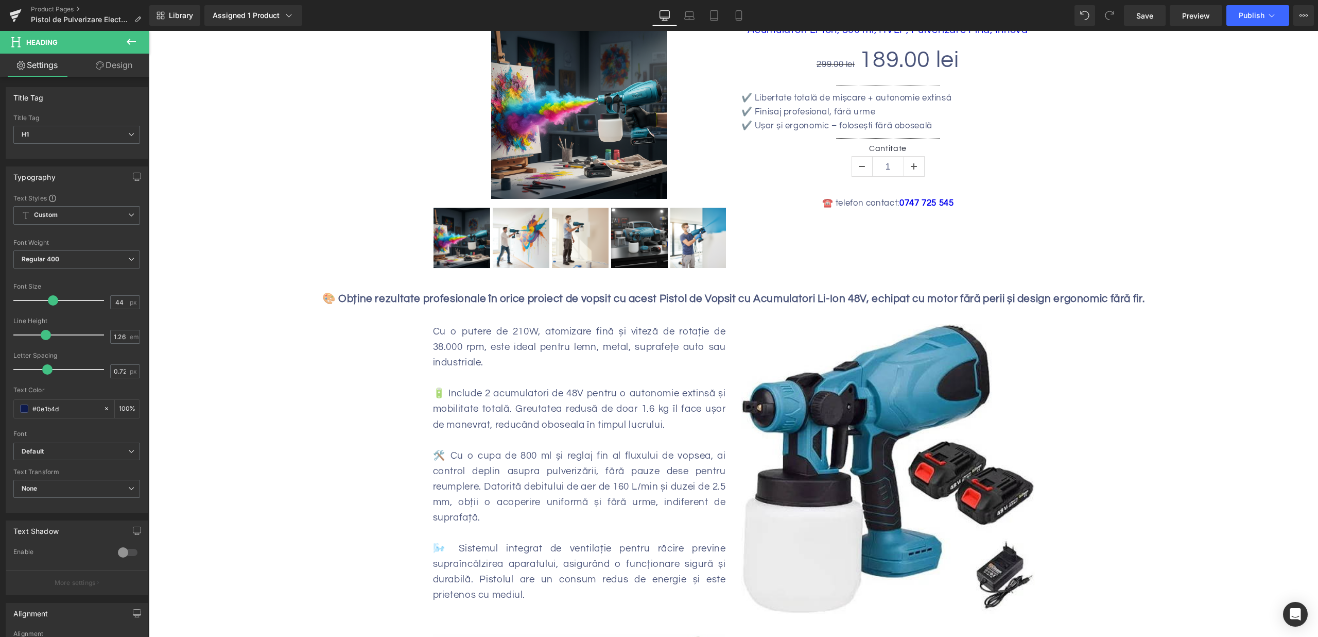
scroll to position [278, 0]
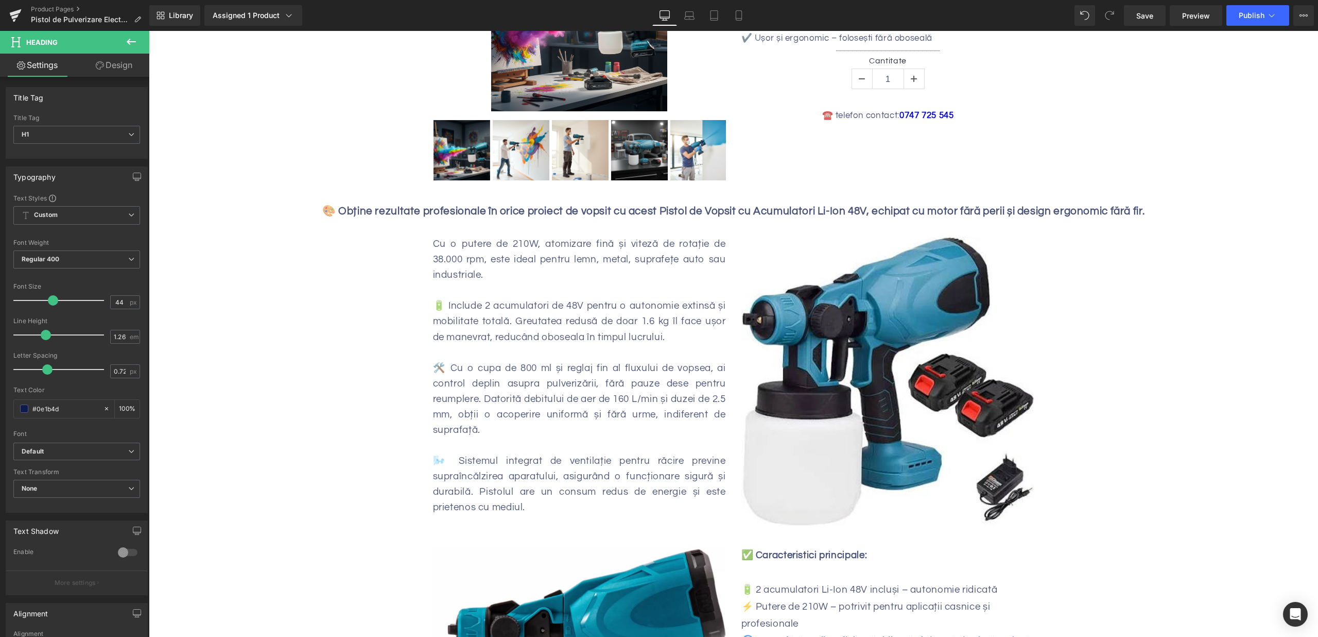
click at [507, 242] on div "Cu o putere de 210W, atomizare fină și viteză de rotație de 38.000 rpm, este id…" at bounding box center [579, 259] width 293 height 46
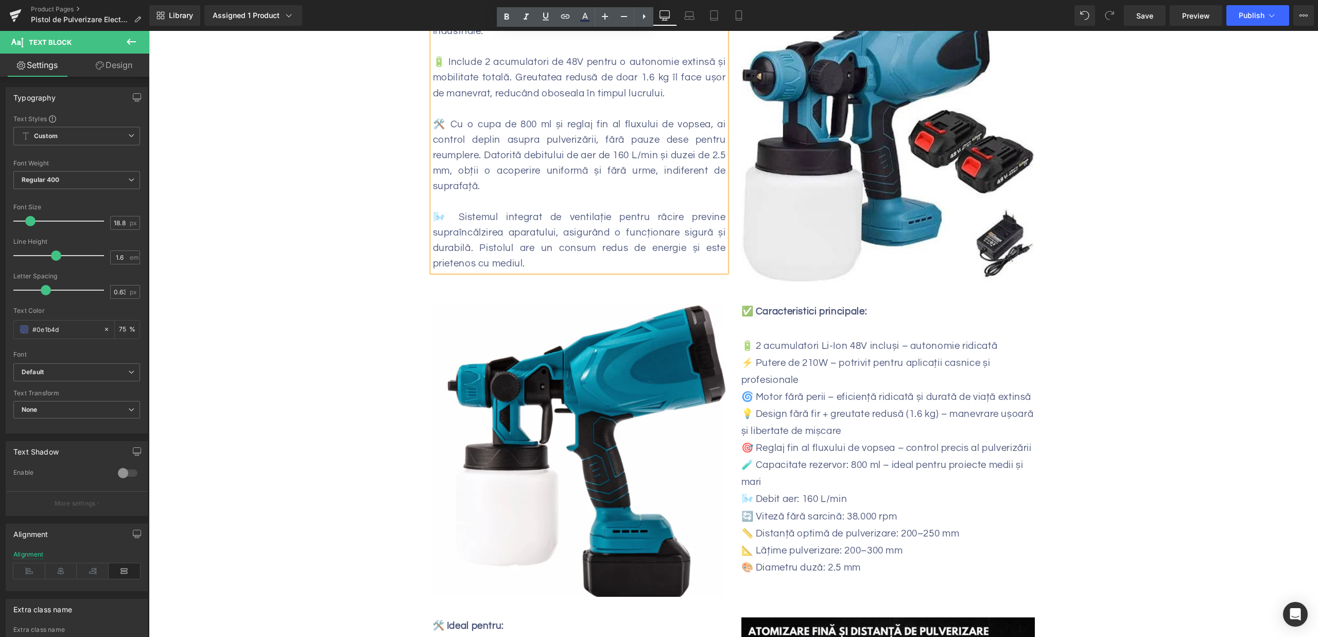
scroll to position [612, 0]
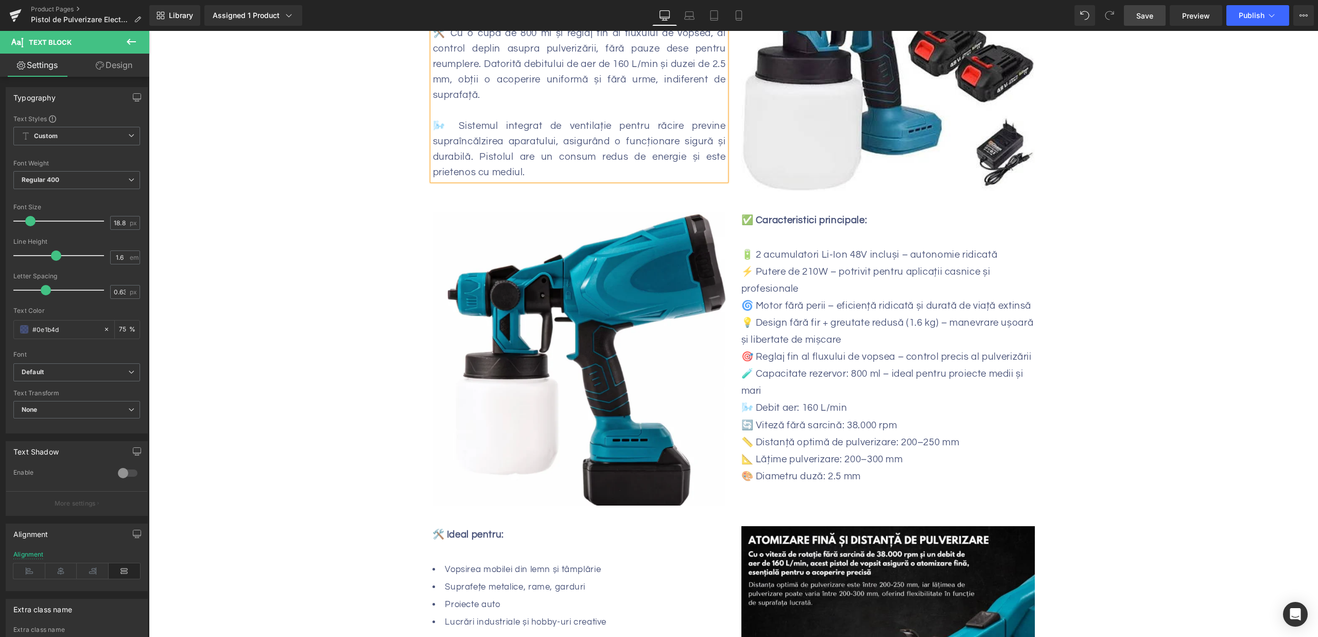
click at [1152, 15] on span "Save" at bounding box center [1145, 15] width 17 height 11
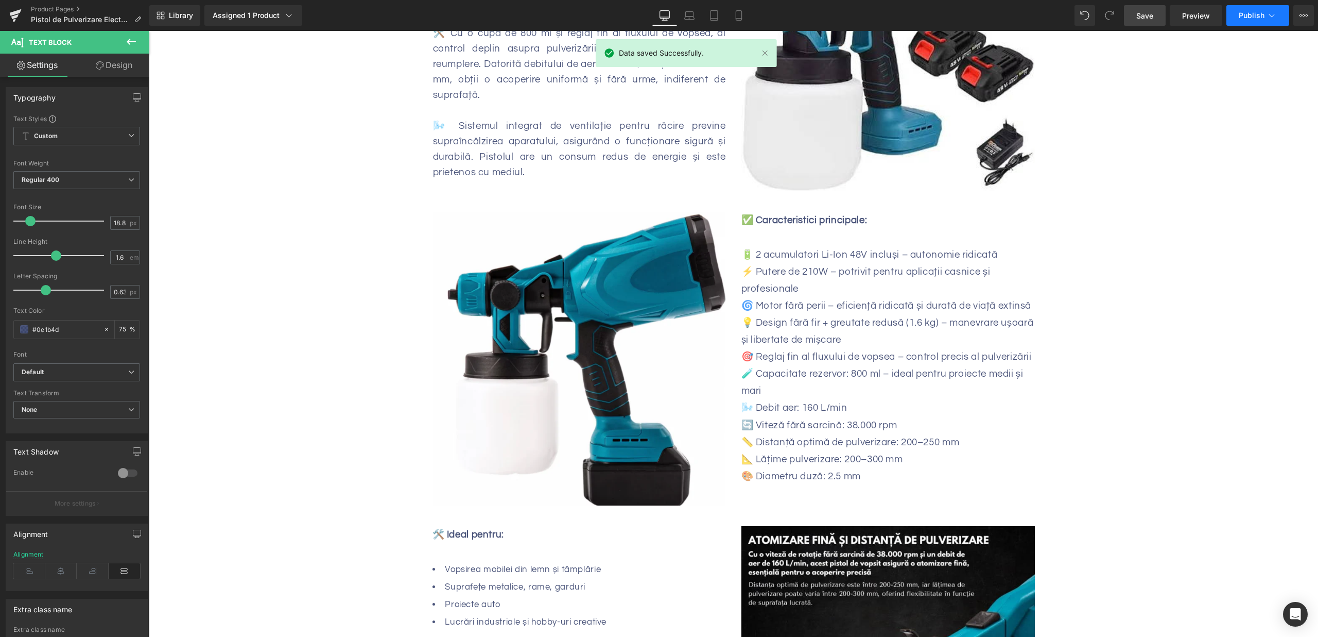
click at [1254, 17] on span "Publish" at bounding box center [1252, 15] width 26 height 8
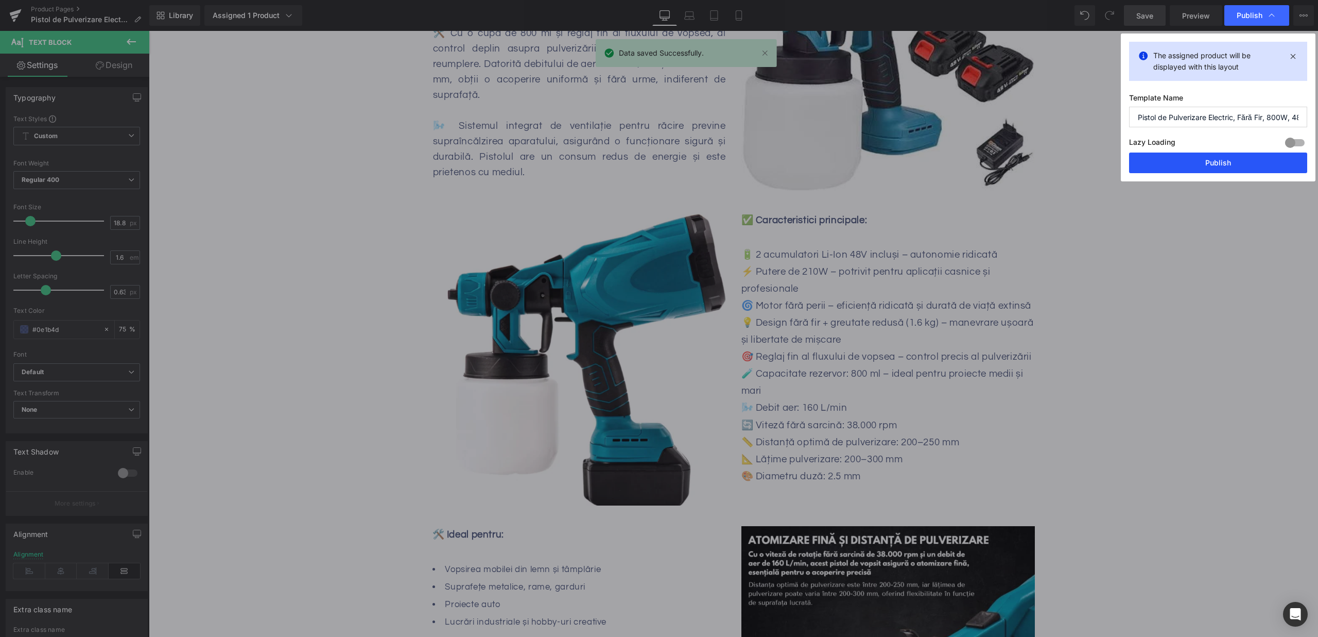
click at [1196, 157] on button "Publish" at bounding box center [1218, 162] width 178 height 21
